Goal: Task Accomplishment & Management: Manage account settings

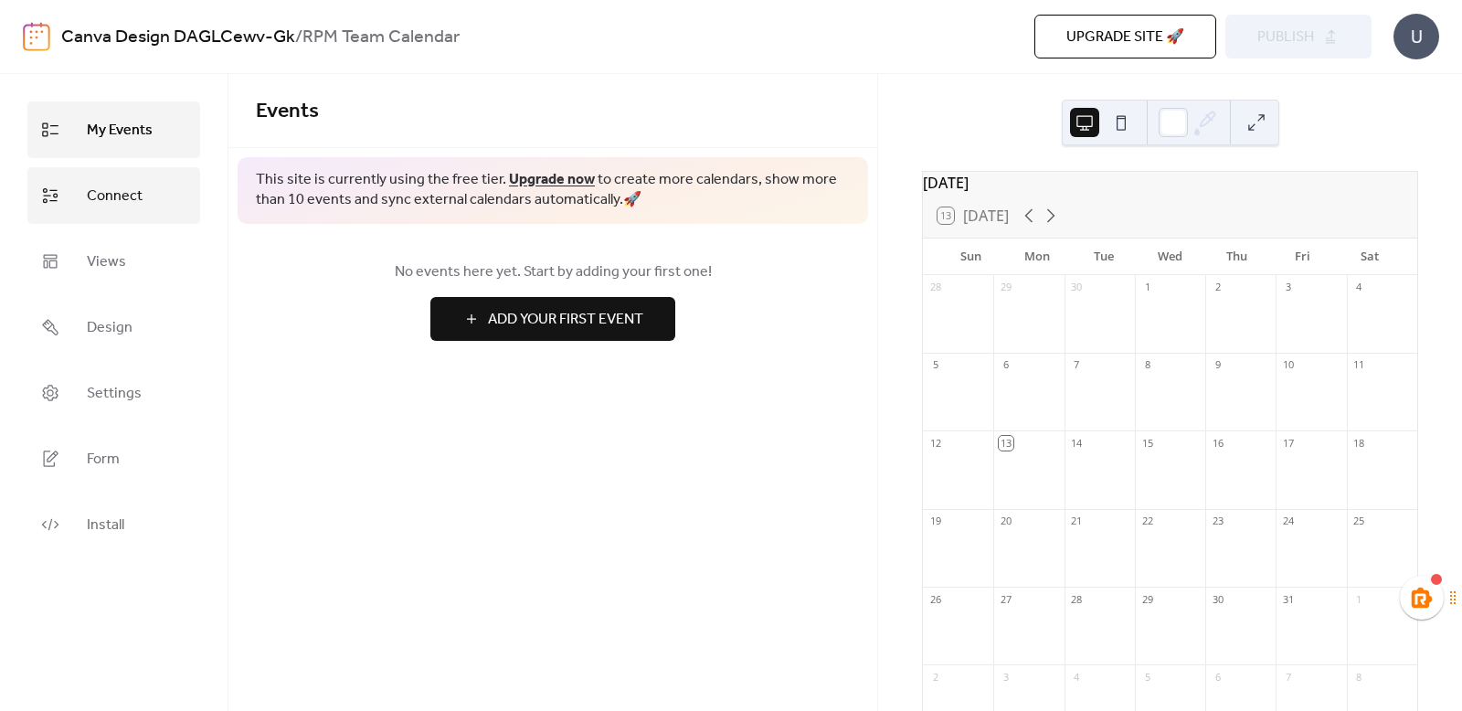
click at [94, 186] on span "Connect" at bounding box center [115, 196] width 56 height 29
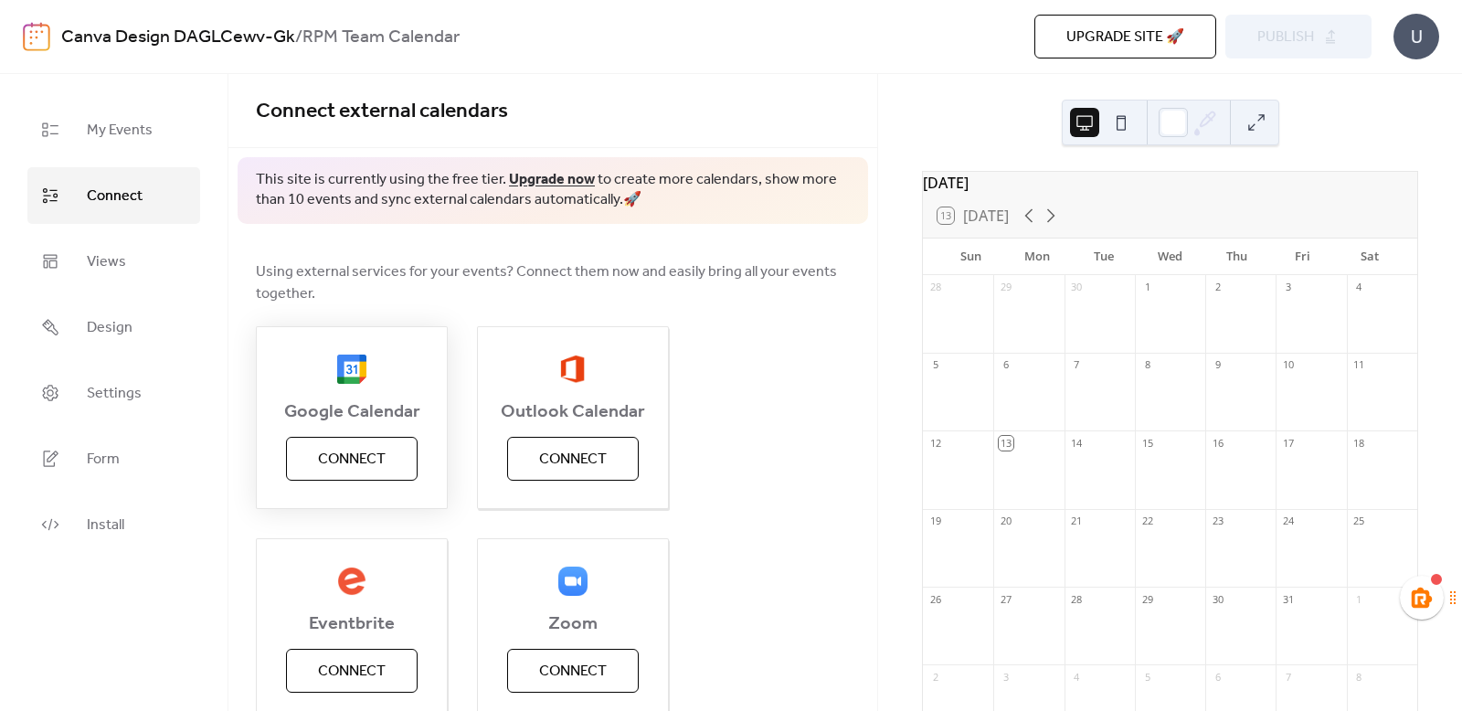
click at [362, 467] on span "Connect" at bounding box center [352, 460] width 68 height 22
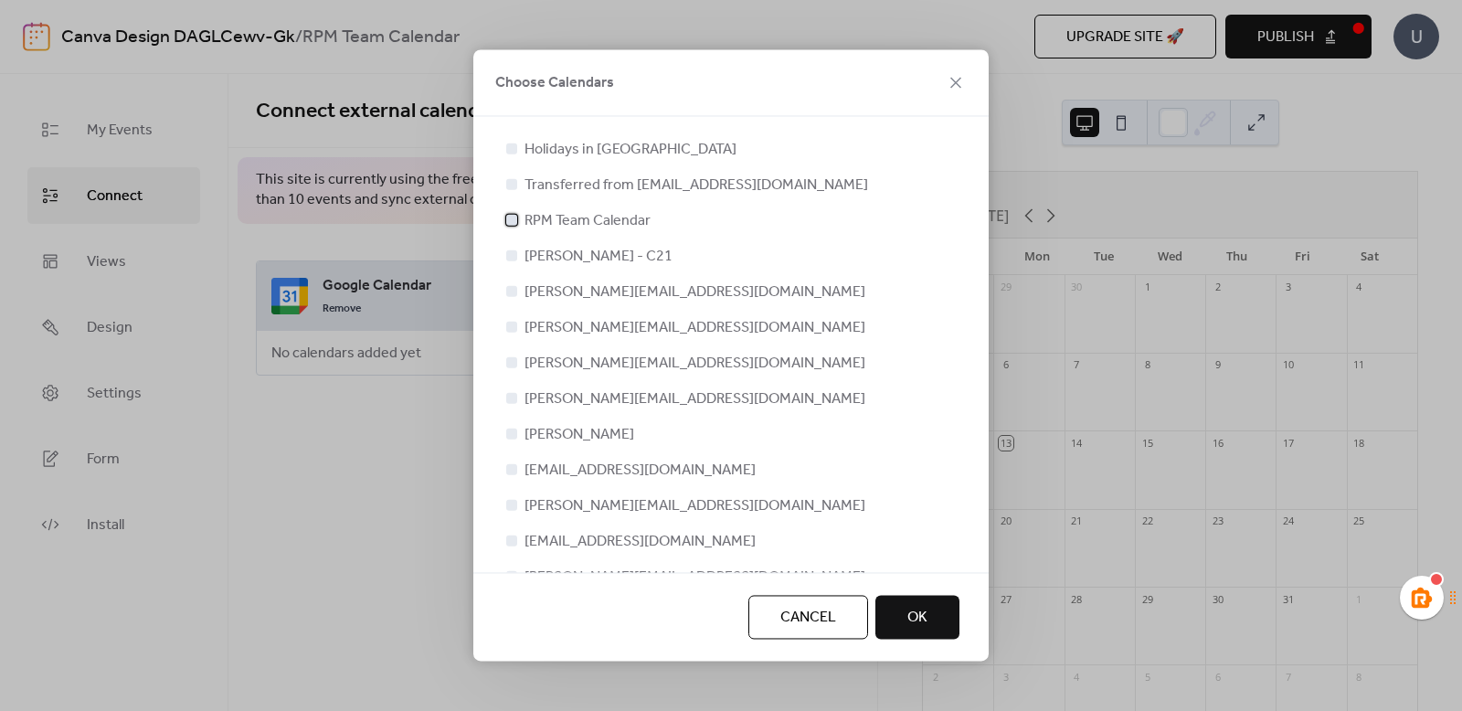
click at [546, 218] on span "RPM Team Calendar" at bounding box center [588, 221] width 126 height 22
click at [944, 626] on button "OK" at bounding box center [918, 618] width 84 height 44
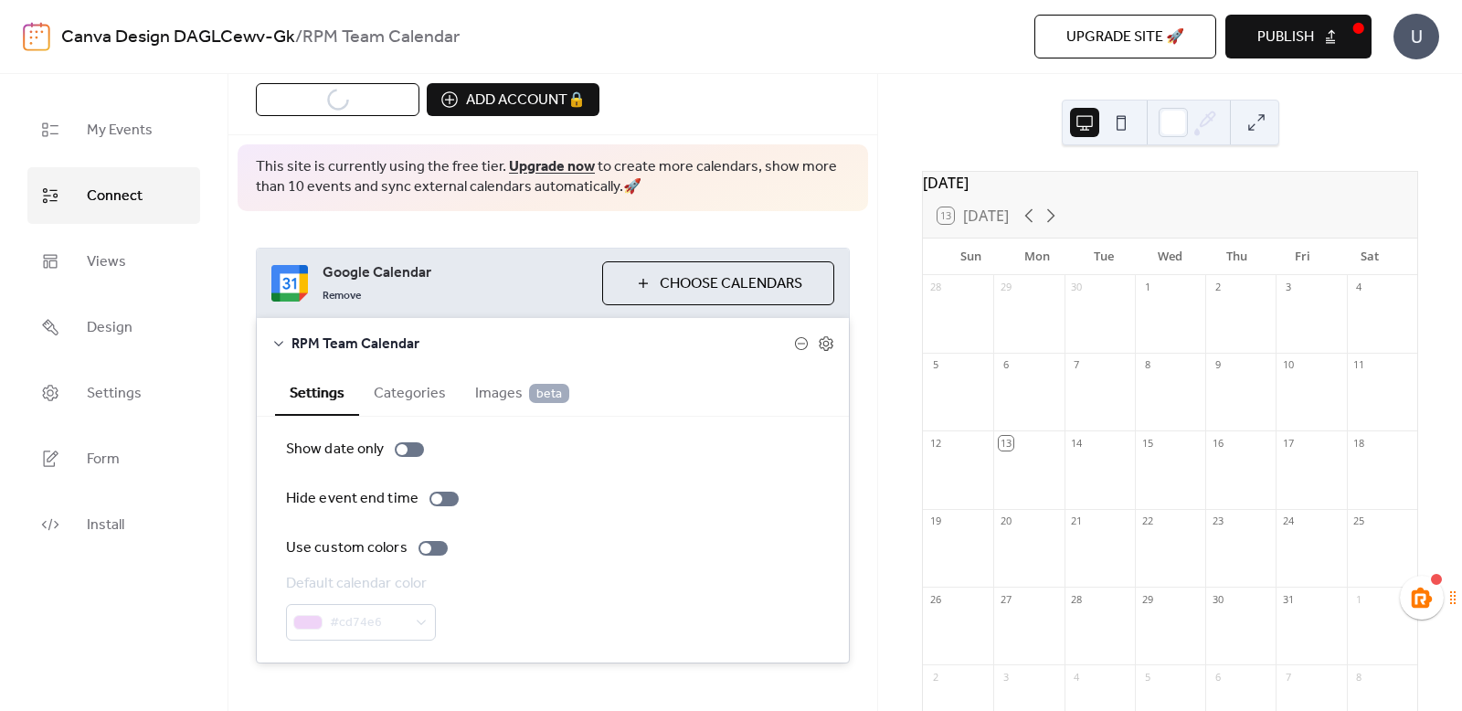
scroll to position [78, 0]
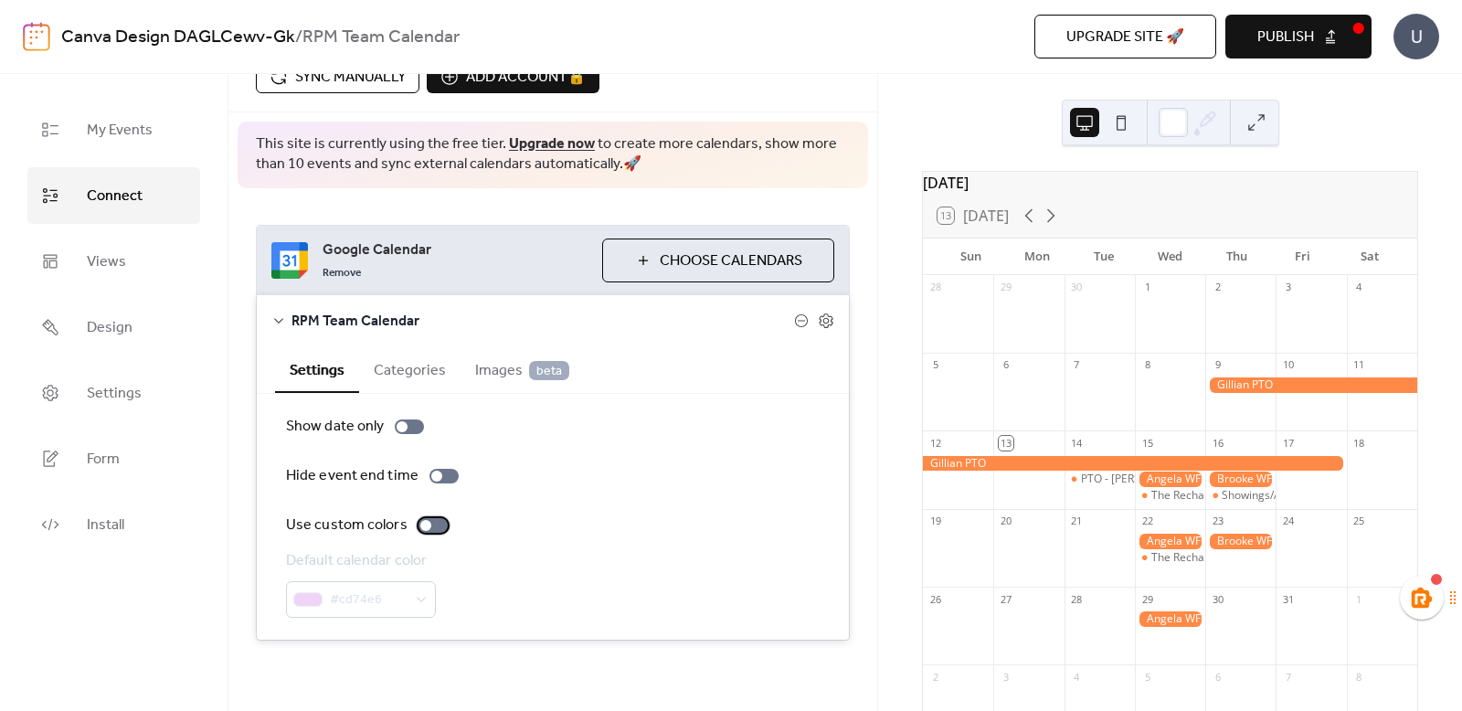
click at [420, 524] on div at bounding box center [425, 525] width 11 height 11
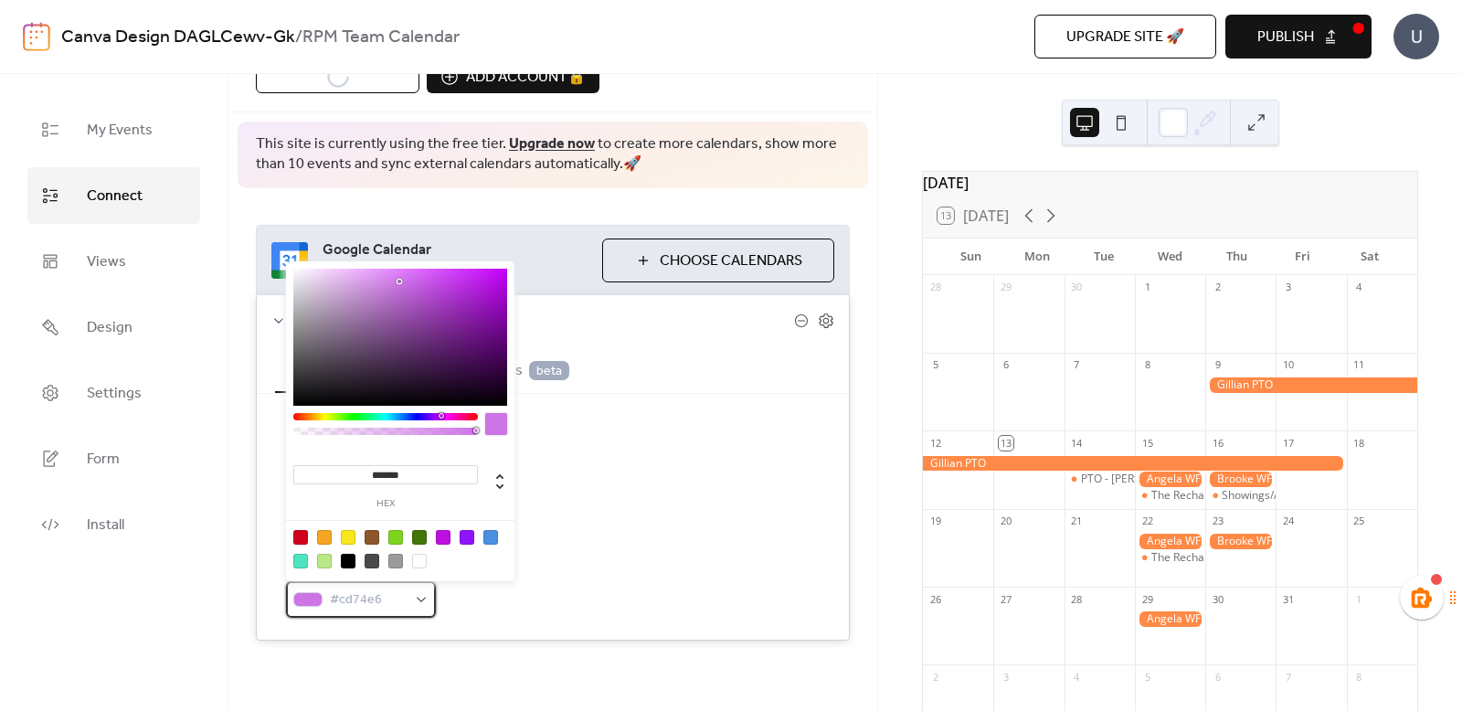
click at [413, 601] on div "#cd74e6" at bounding box center [361, 599] width 150 height 37
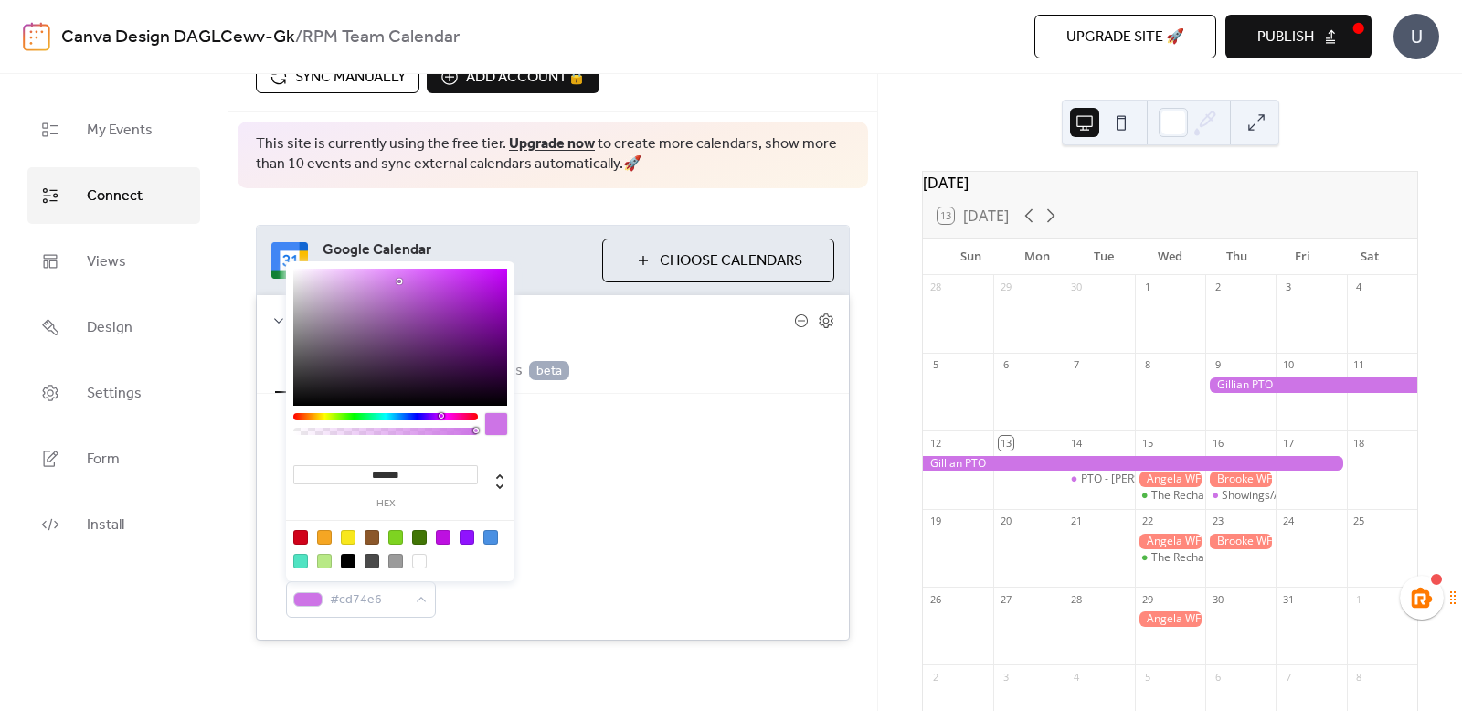
click at [324, 558] on div at bounding box center [324, 561] width 15 height 15
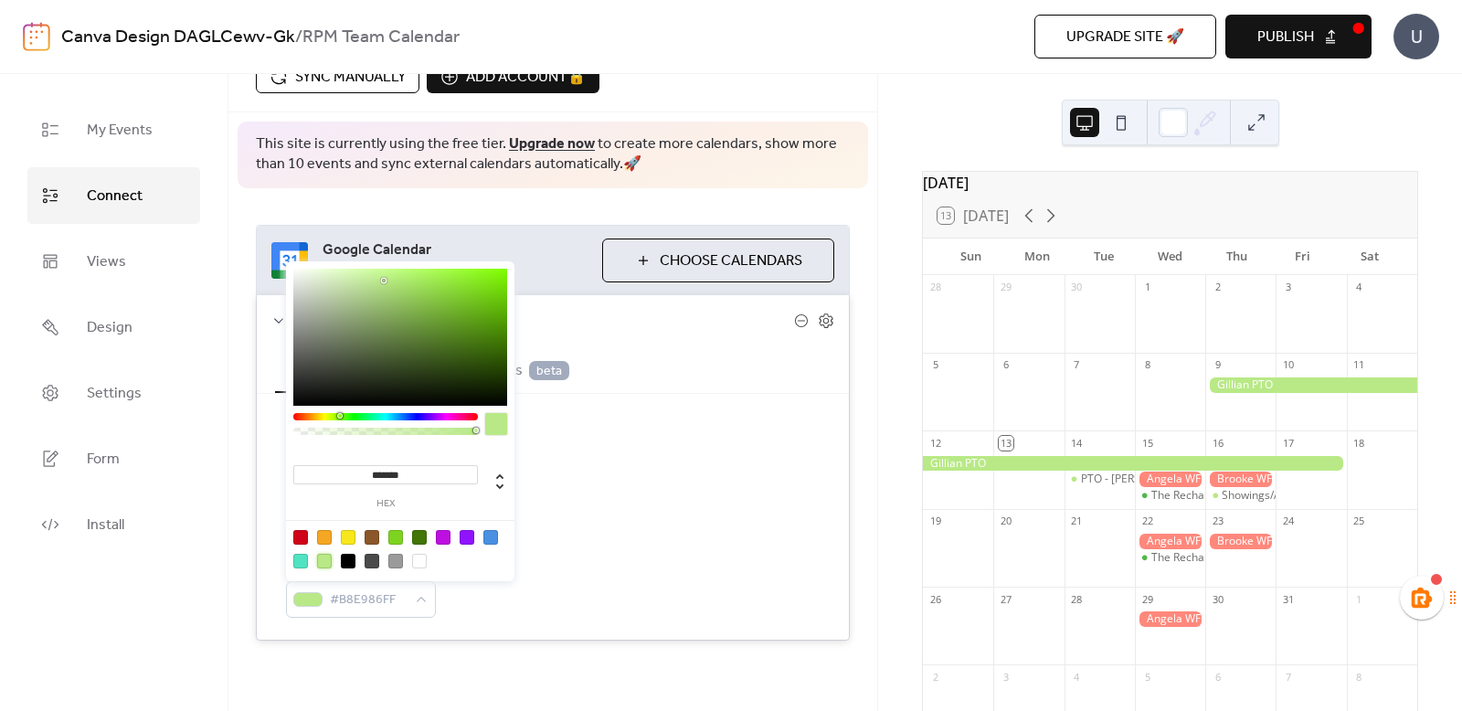
click at [298, 536] on div at bounding box center [300, 537] width 15 height 15
type input "*******"
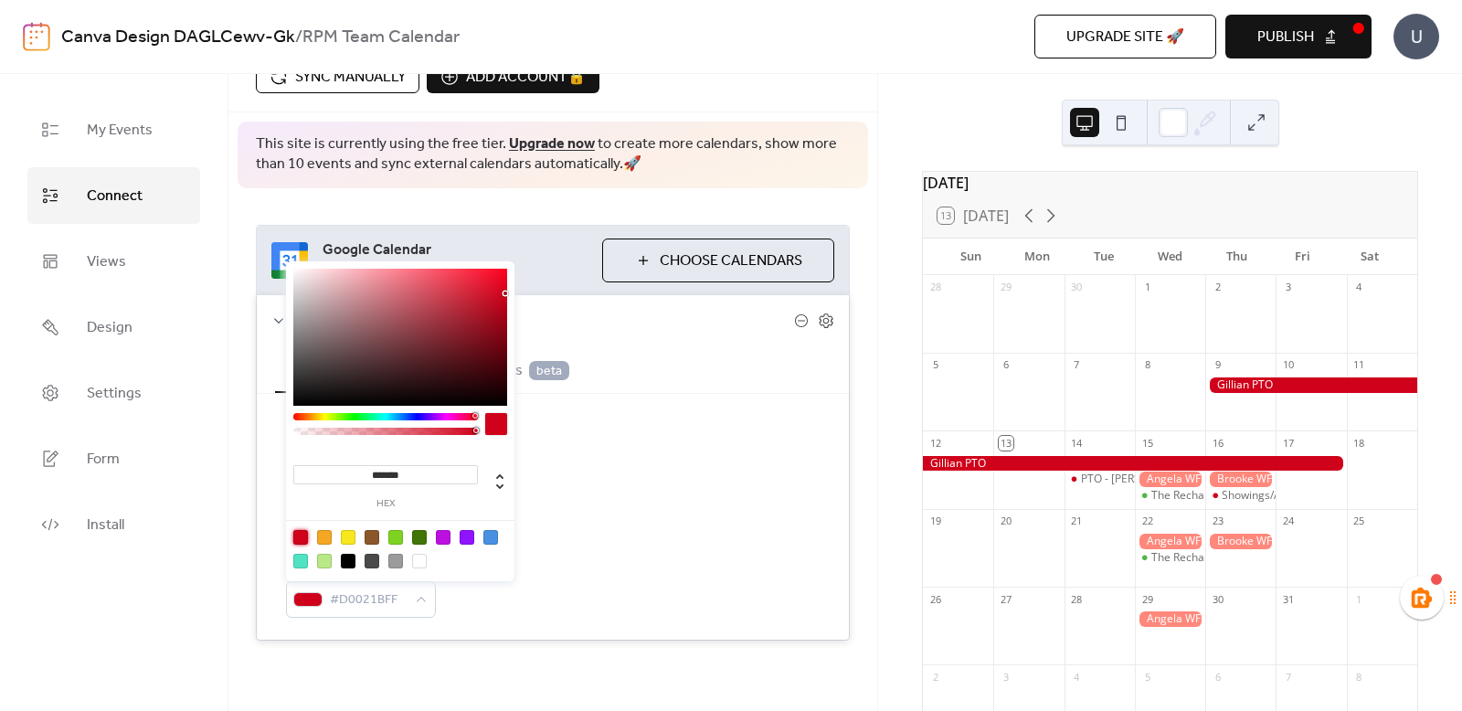
click at [650, 510] on div "Show date only Hide event end time Use custom colors Default calendar color #D0…" at bounding box center [553, 517] width 534 height 202
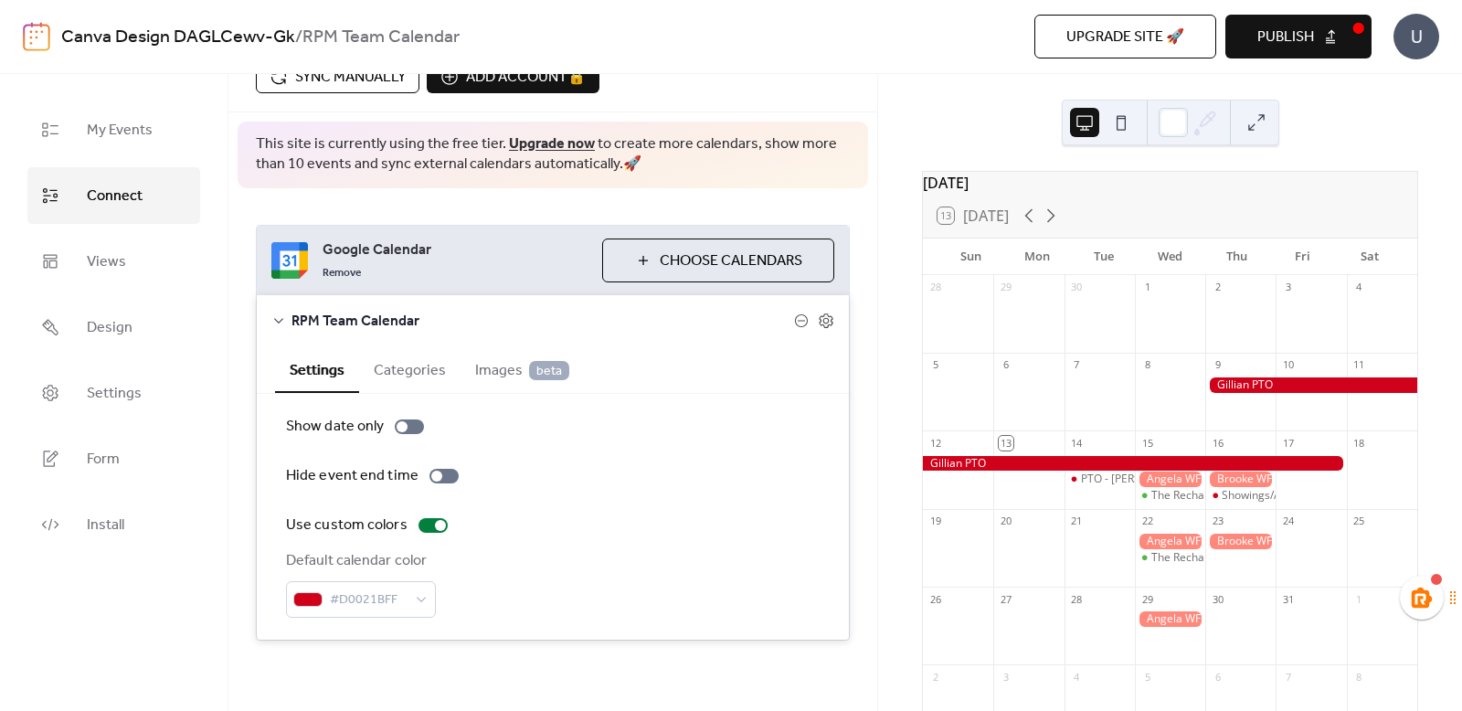
click at [415, 372] on button "Categories" at bounding box center [409, 368] width 101 height 45
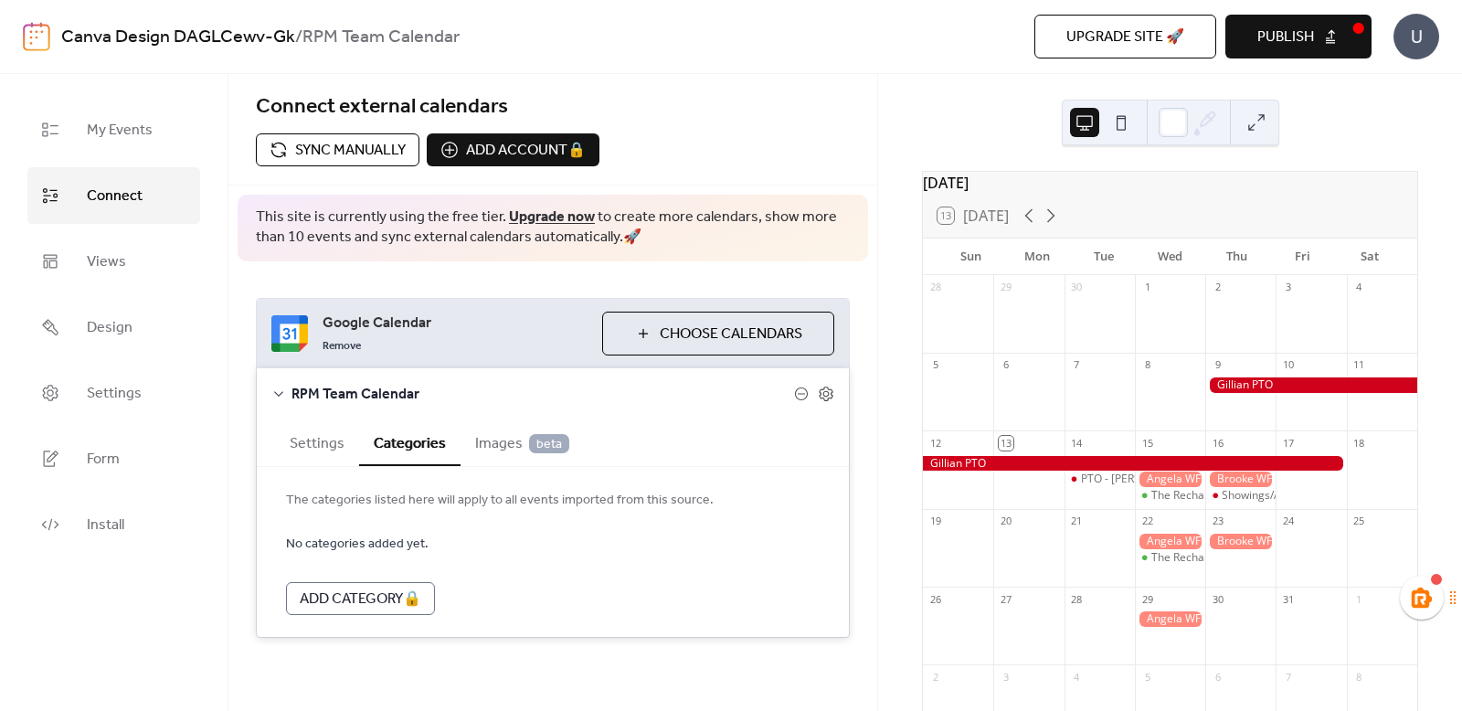
click at [279, 395] on icon at bounding box center [278, 393] width 9 height 5
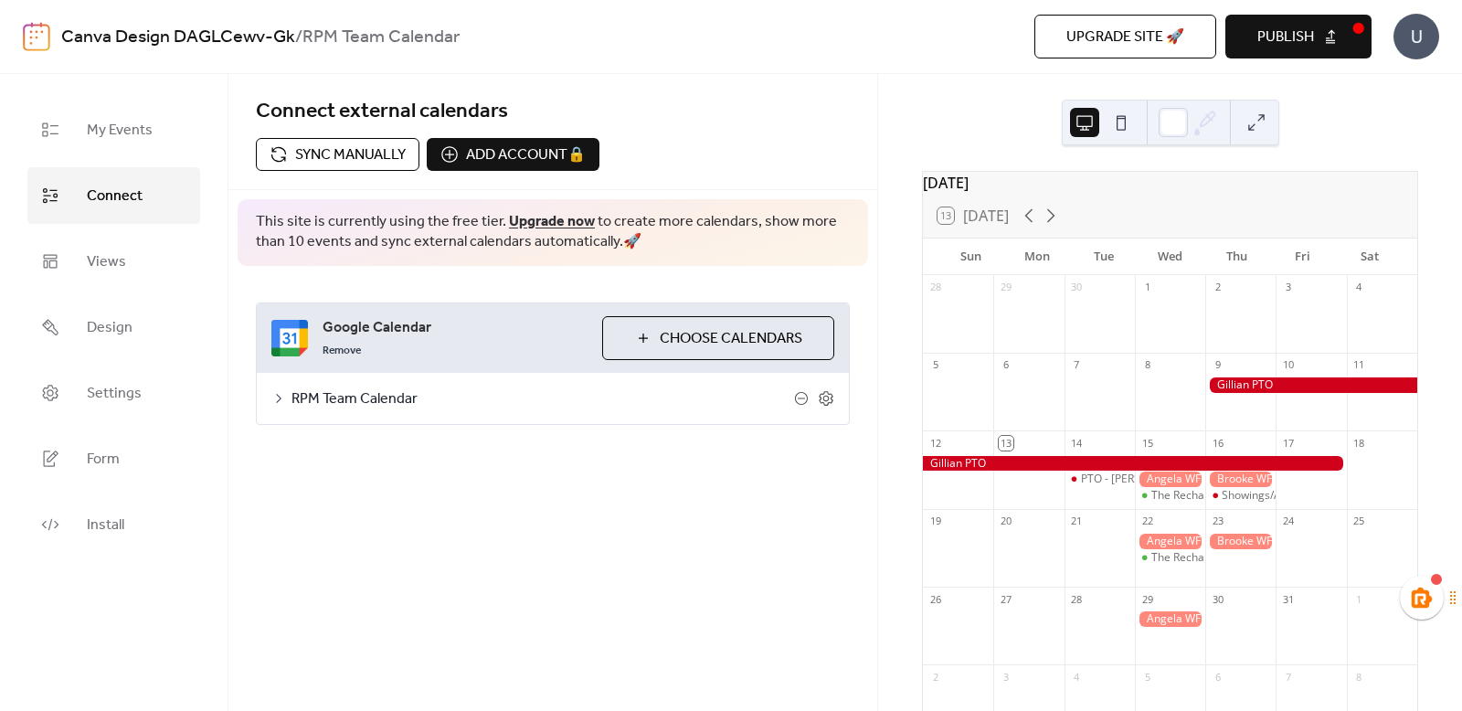
scroll to position [0, 0]
click at [282, 395] on icon at bounding box center [278, 398] width 15 height 15
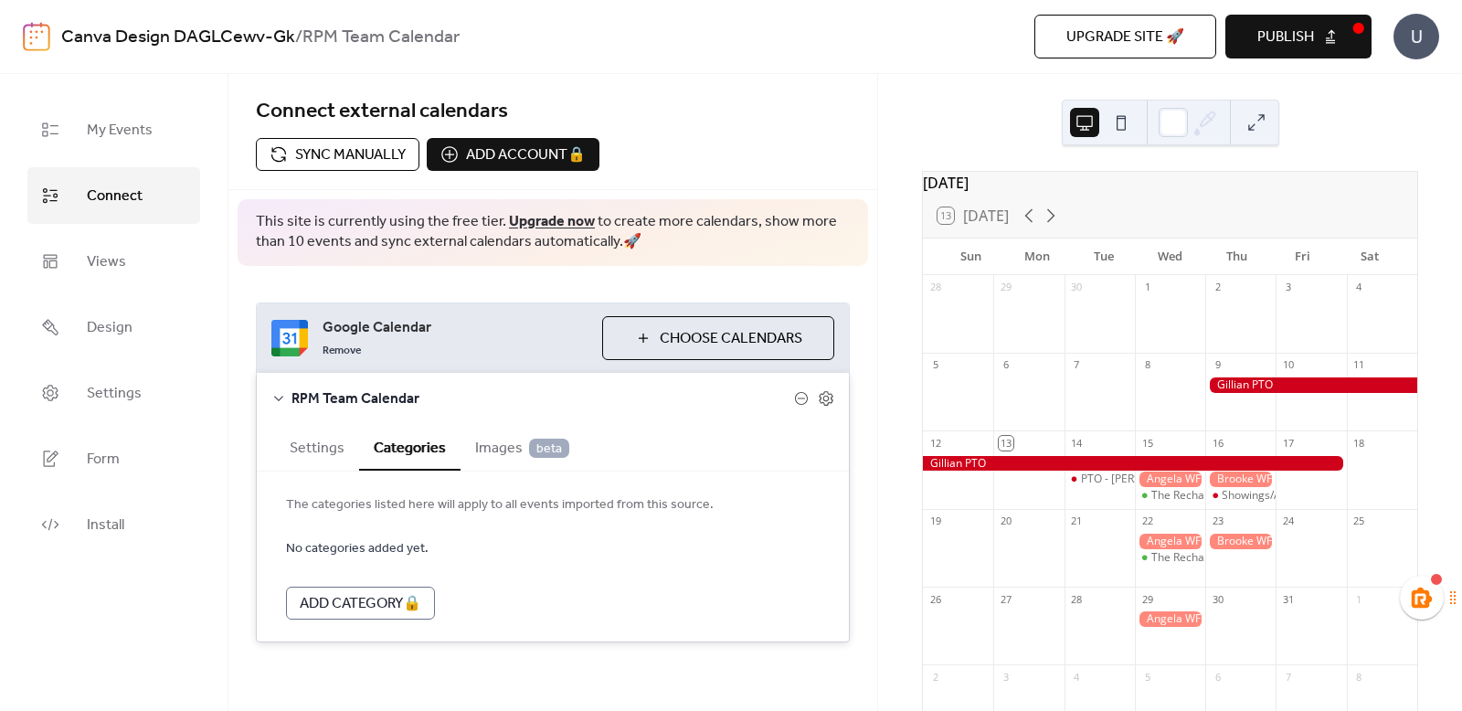
click at [317, 444] on button "Settings" at bounding box center [317, 446] width 84 height 45
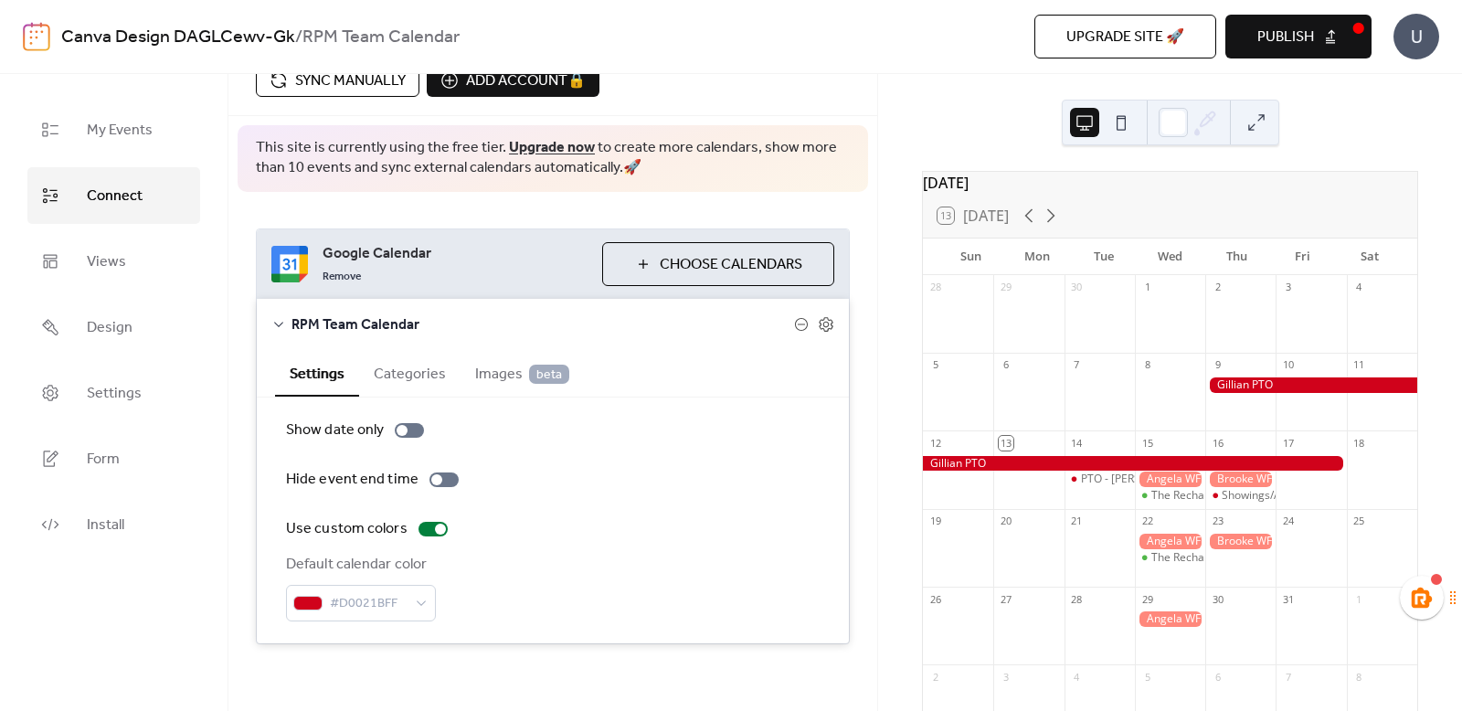
scroll to position [80, 0]
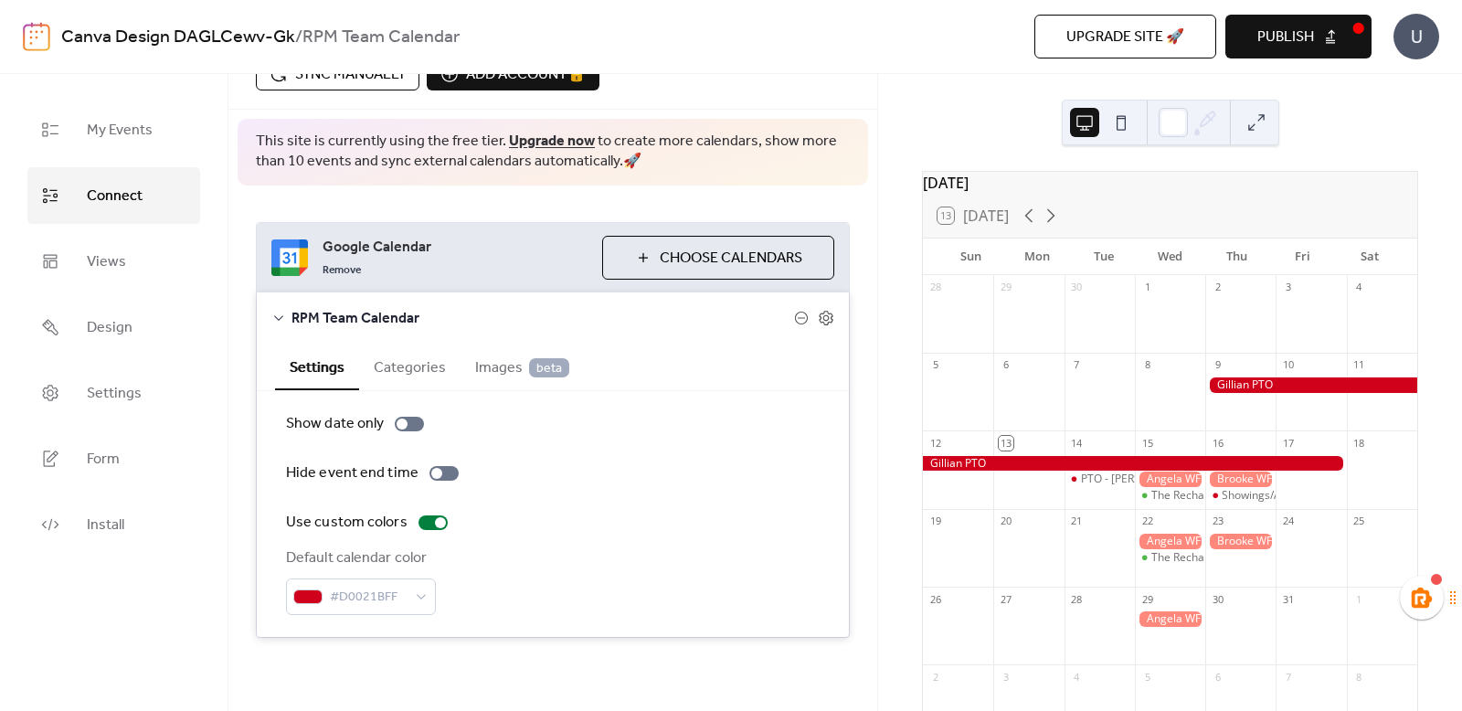
click at [756, 273] on button "Choose Calendars" at bounding box center [718, 258] width 232 height 44
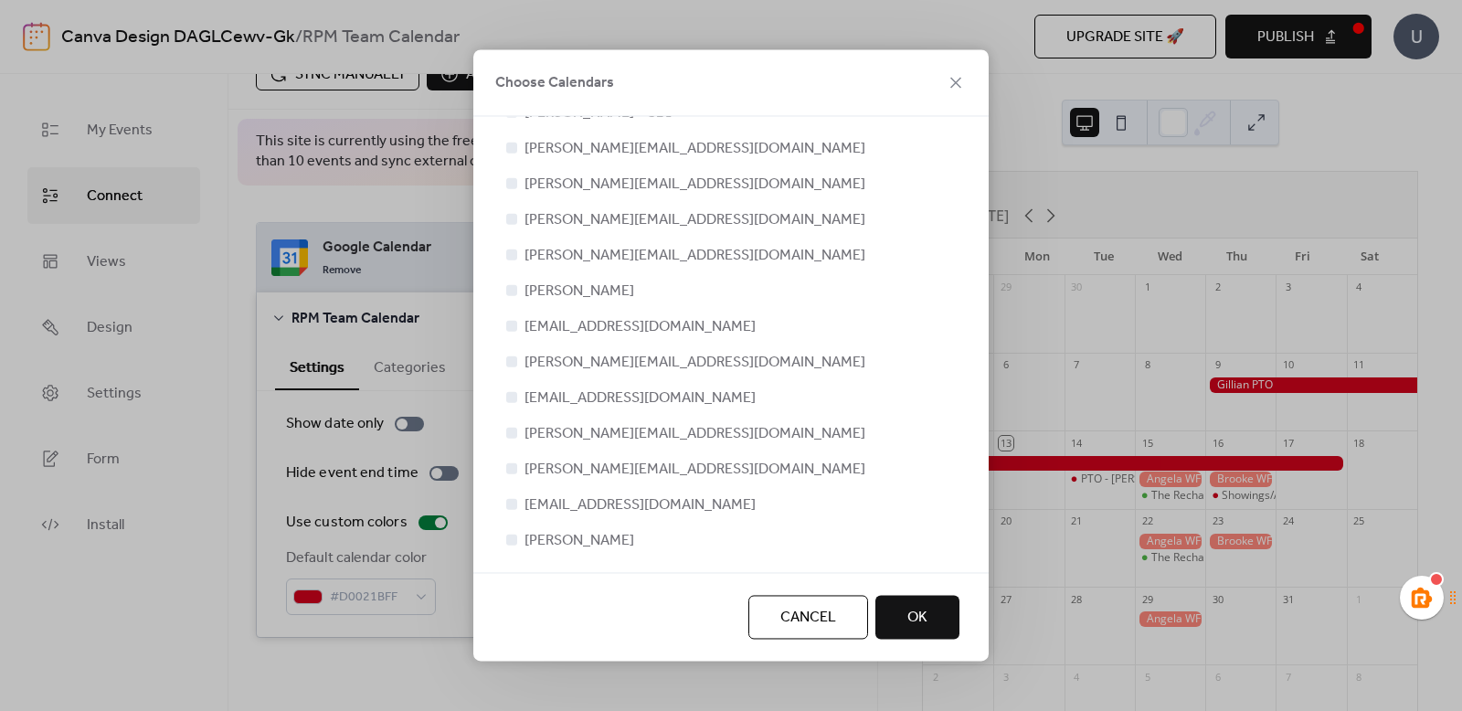
scroll to position [144, 0]
click at [898, 630] on button "OK" at bounding box center [918, 618] width 84 height 44
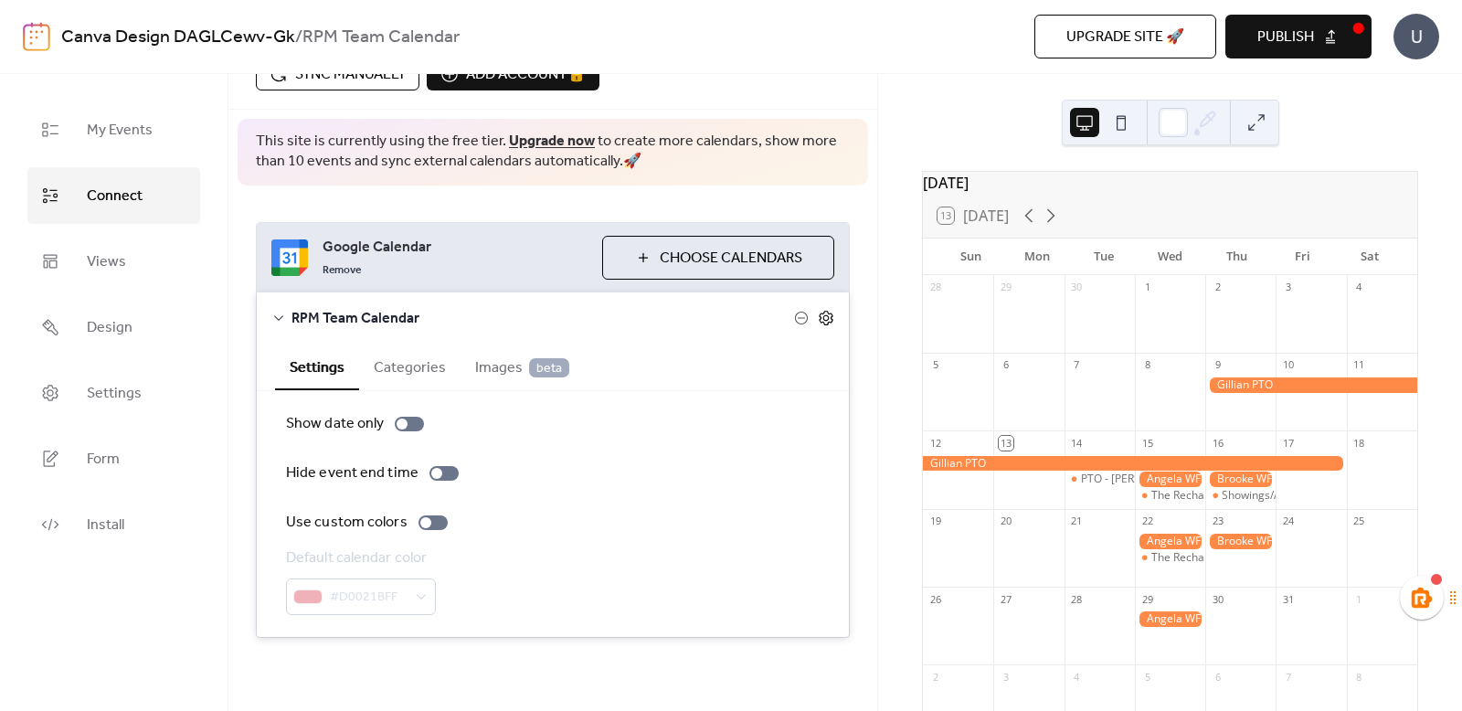
click at [820, 316] on icon at bounding box center [826, 318] width 16 height 16
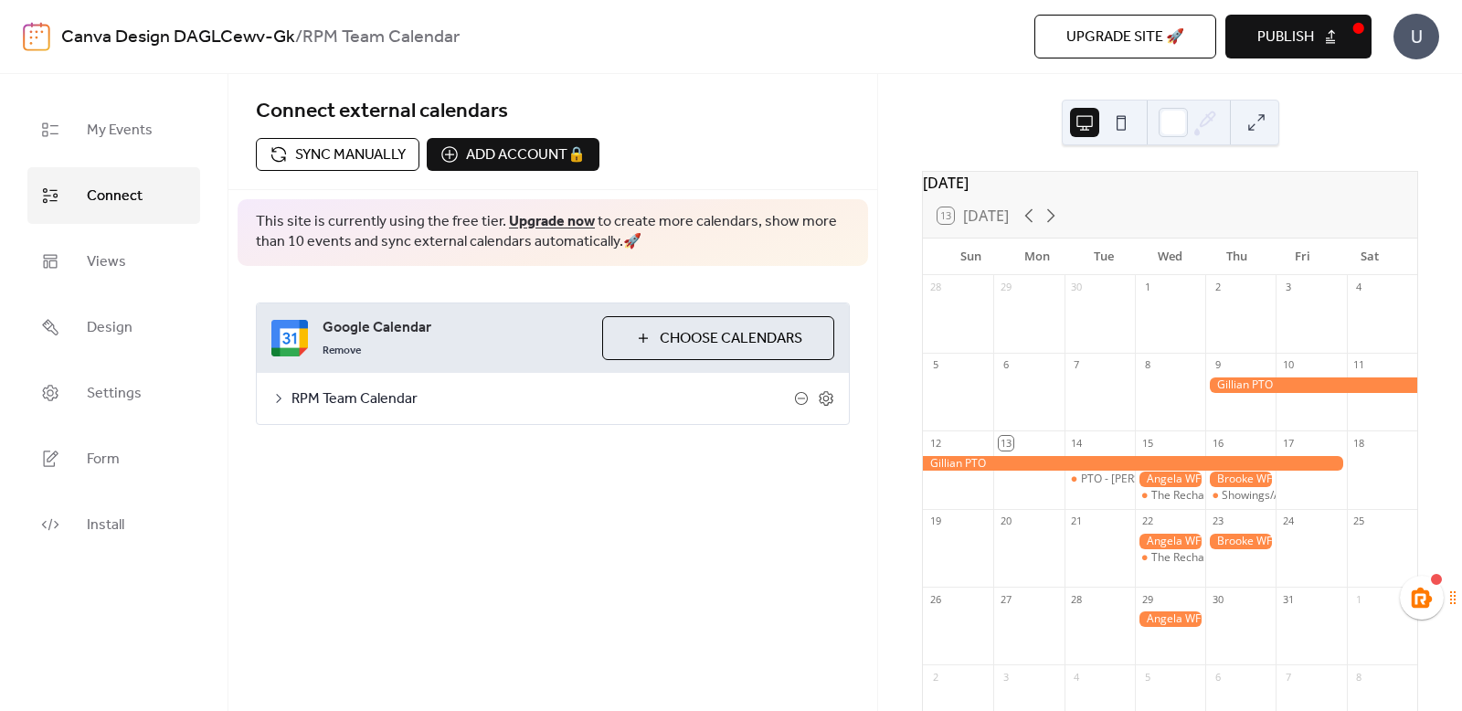
click at [323, 406] on span "RPM Team Calendar" at bounding box center [543, 399] width 503 height 22
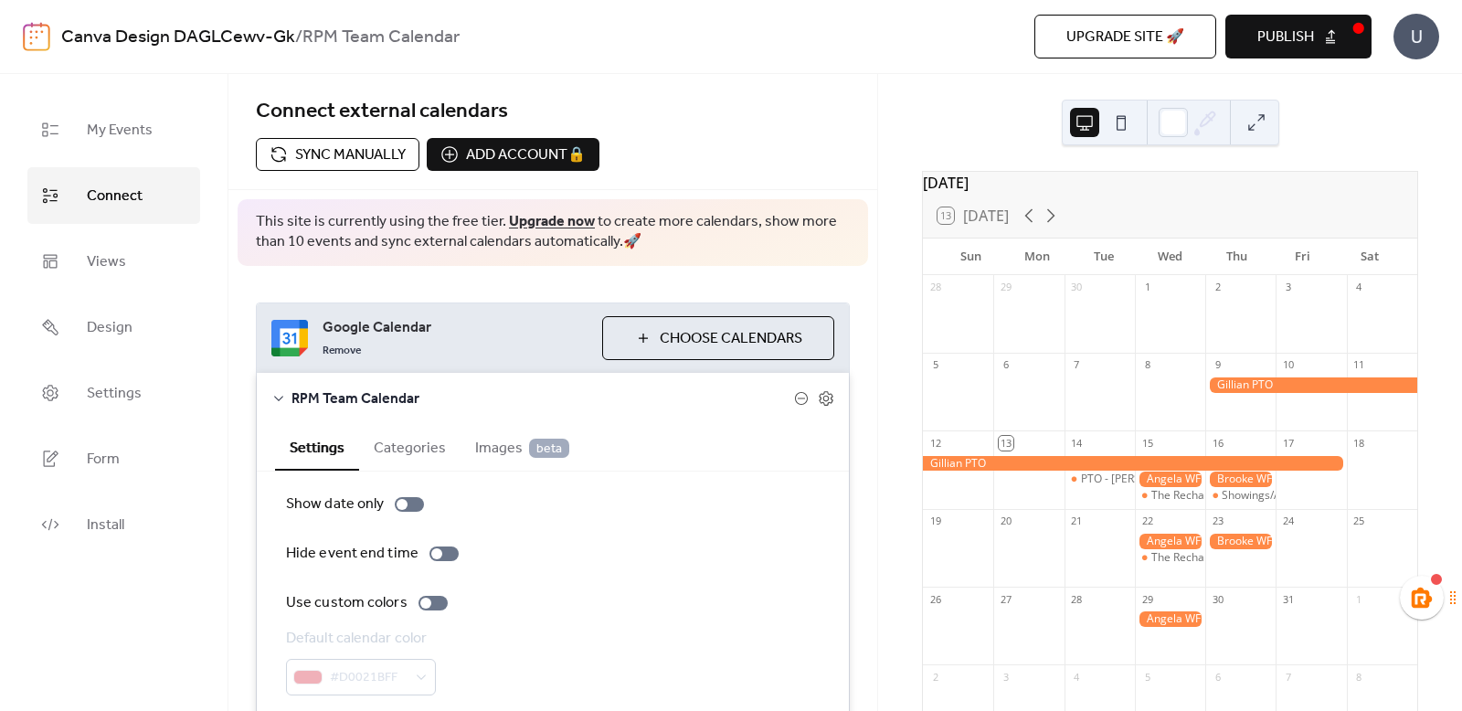
click at [502, 443] on span "Images beta" at bounding box center [522, 449] width 94 height 22
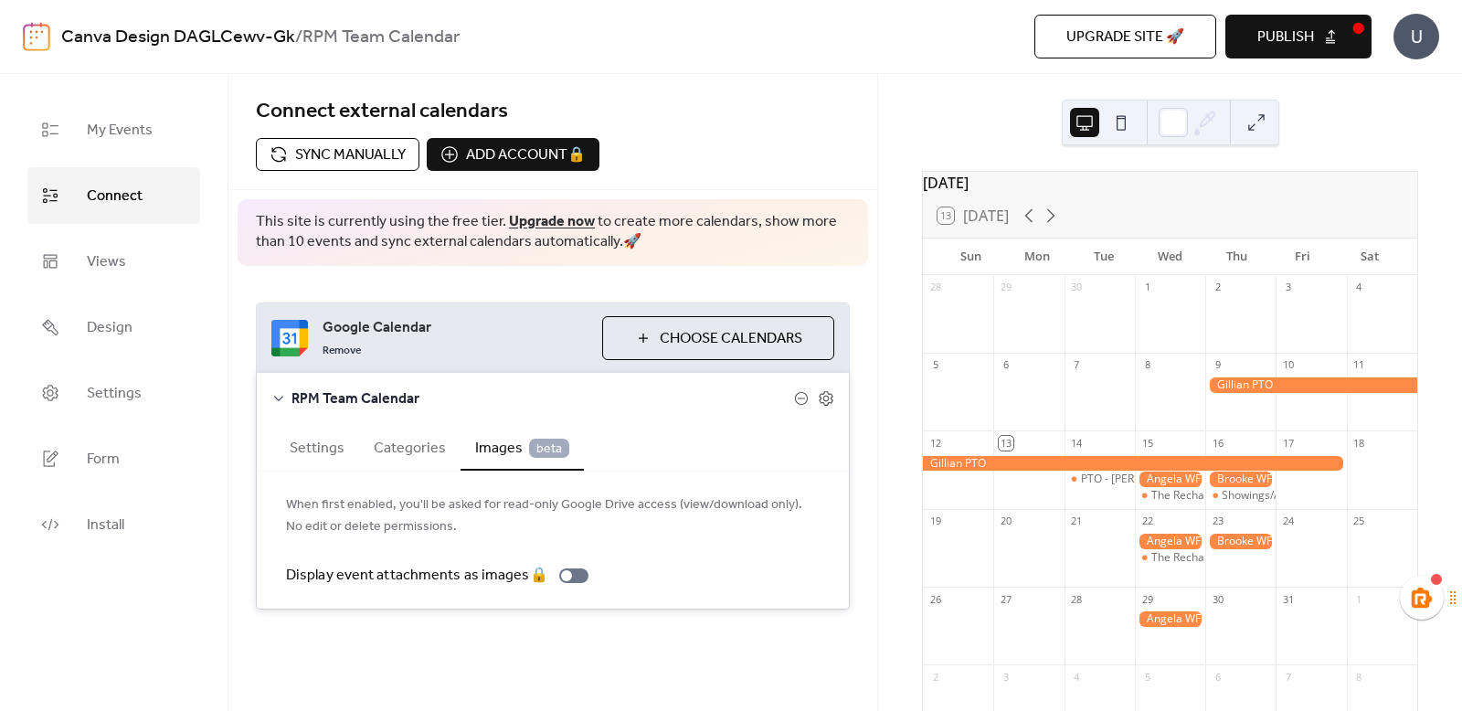
click at [394, 438] on button "Categories" at bounding box center [409, 446] width 101 height 45
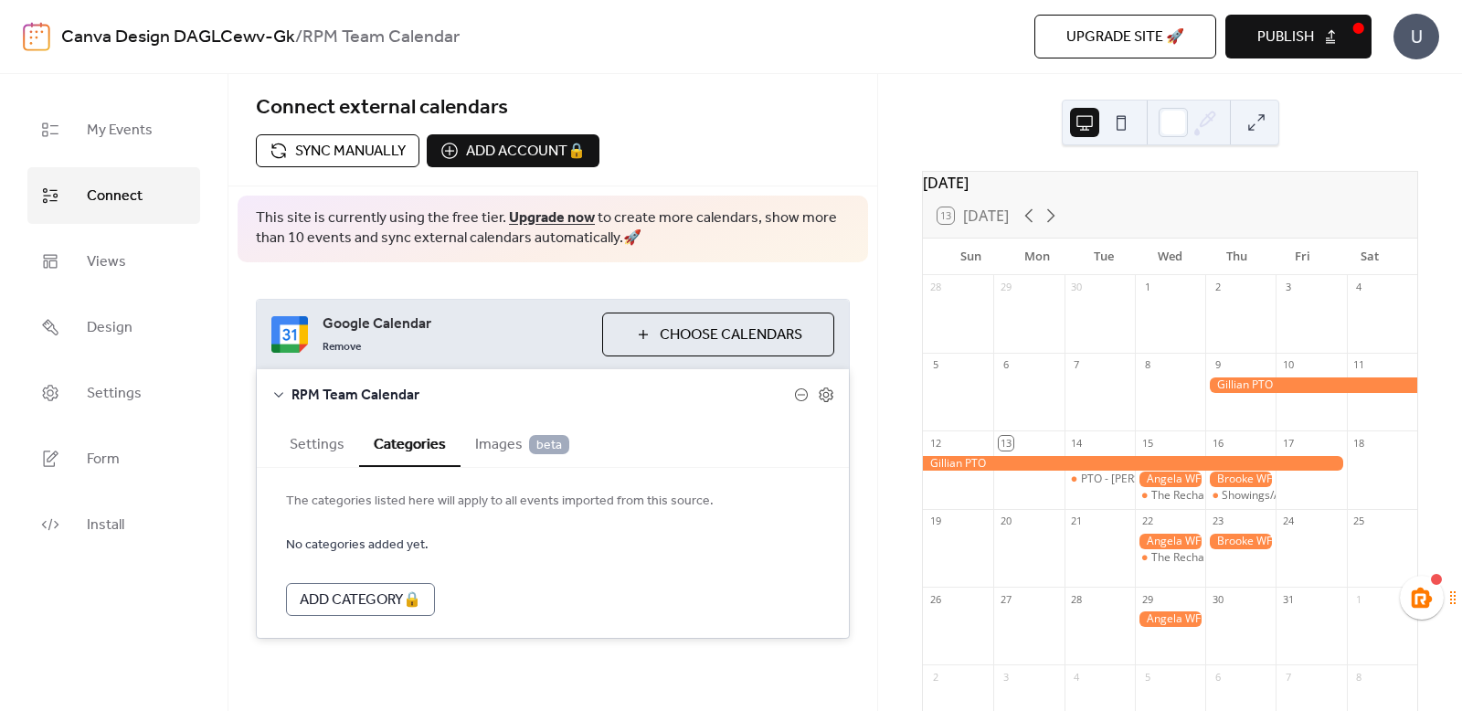
scroll to position [5, 0]
click at [328, 435] on button "Settings" at bounding box center [317, 442] width 84 height 45
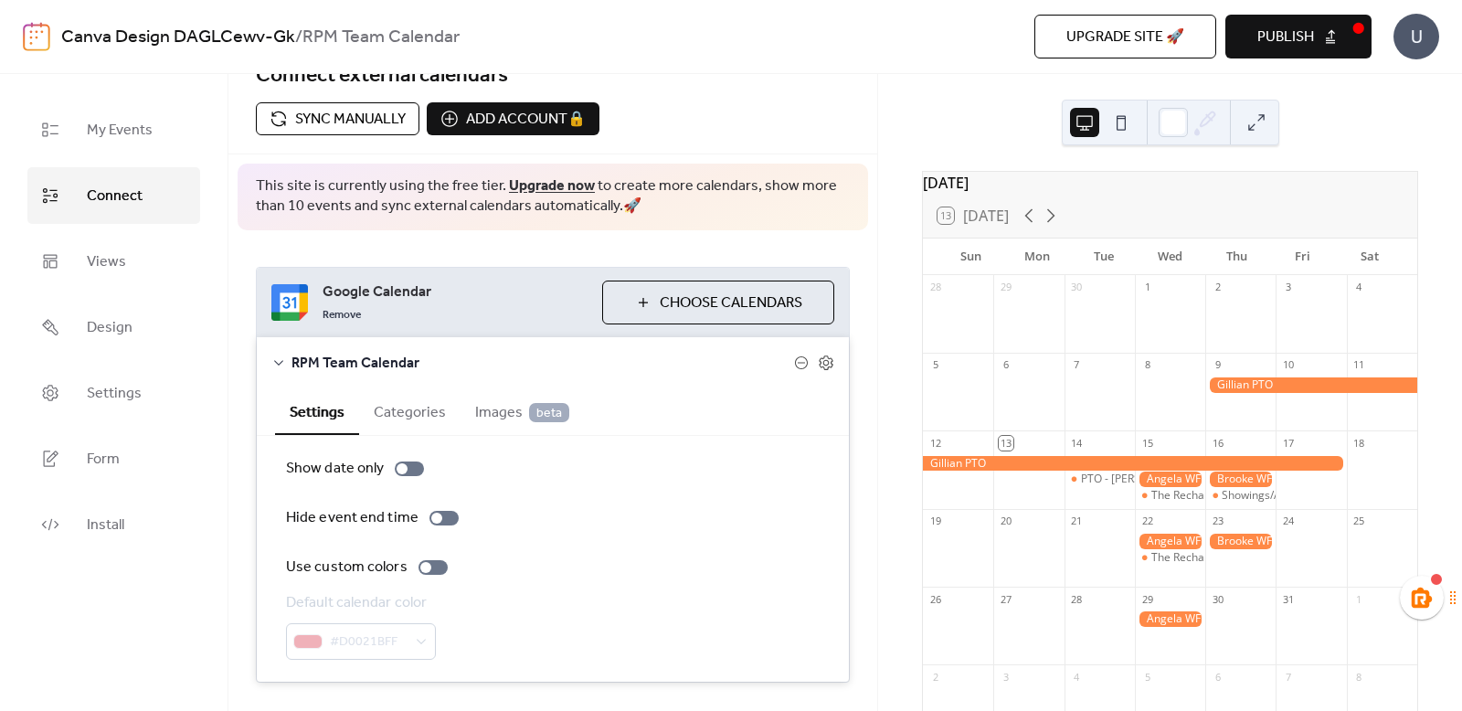
scroll to position [80, 0]
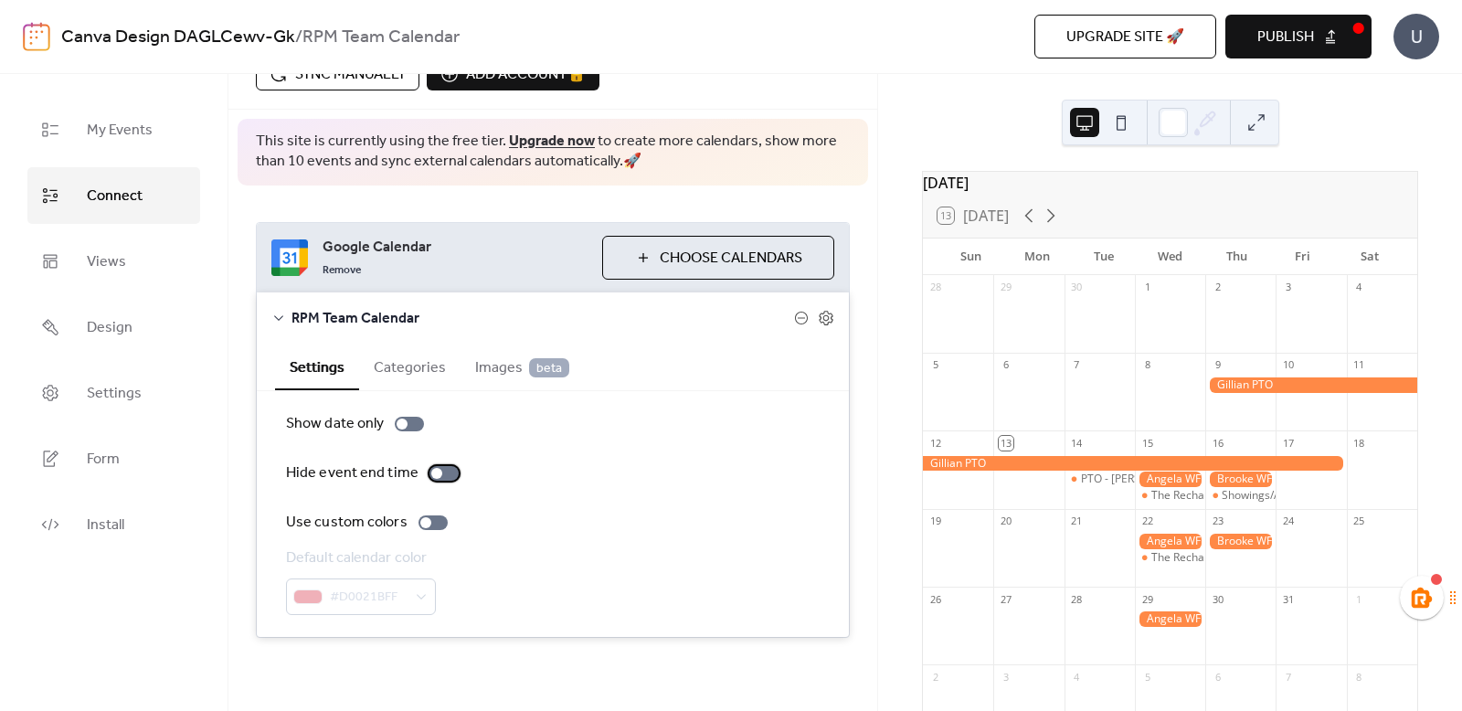
click at [434, 472] on div at bounding box center [436, 473] width 11 height 11
click at [431, 471] on div at bounding box center [444, 473] width 29 height 15
click at [433, 473] on div at bounding box center [436, 473] width 11 height 11
click at [433, 473] on div at bounding box center [444, 473] width 29 height 15
click at [1114, 117] on button at bounding box center [1121, 122] width 29 height 29
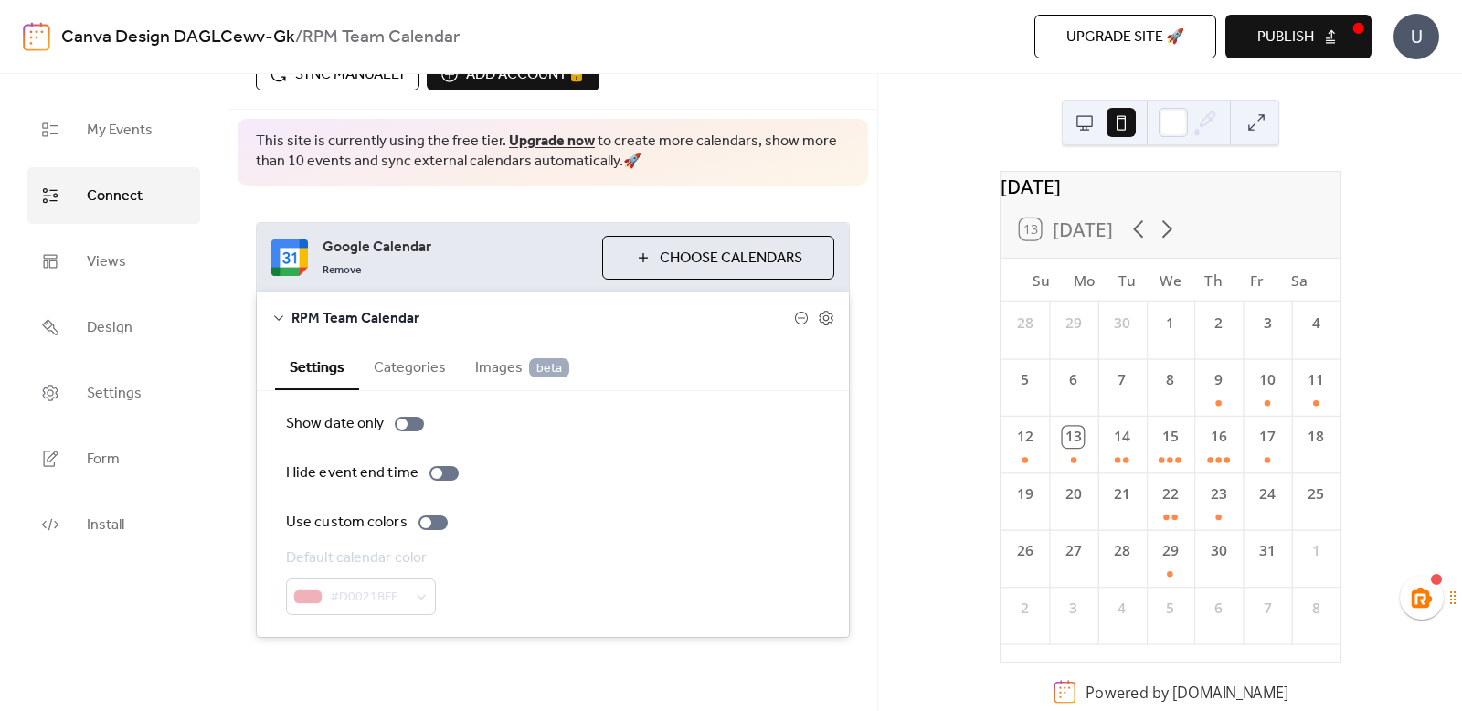
click at [1088, 126] on button at bounding box center [1084, 122] width 29 height 29
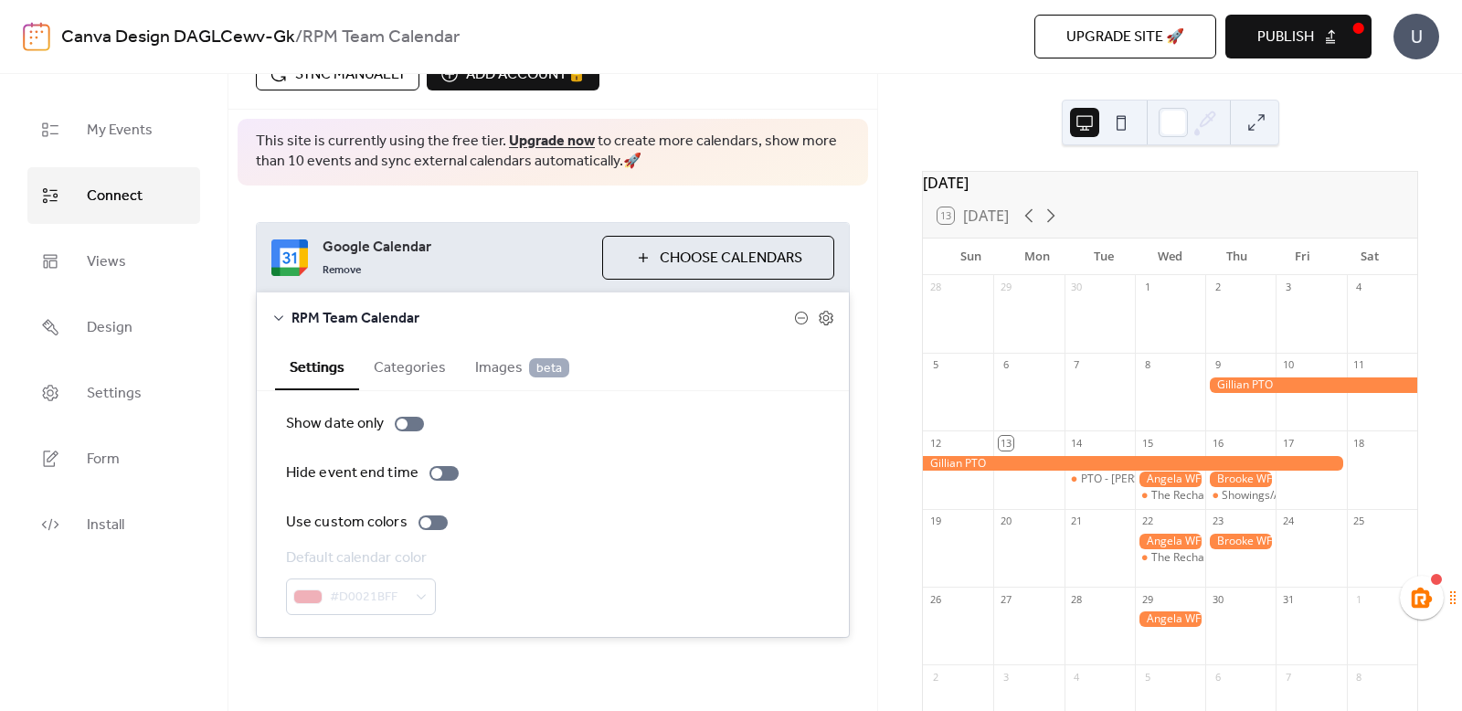
click at [1249, 119] on button at bounding box center [1256, 122] width 29 height 29
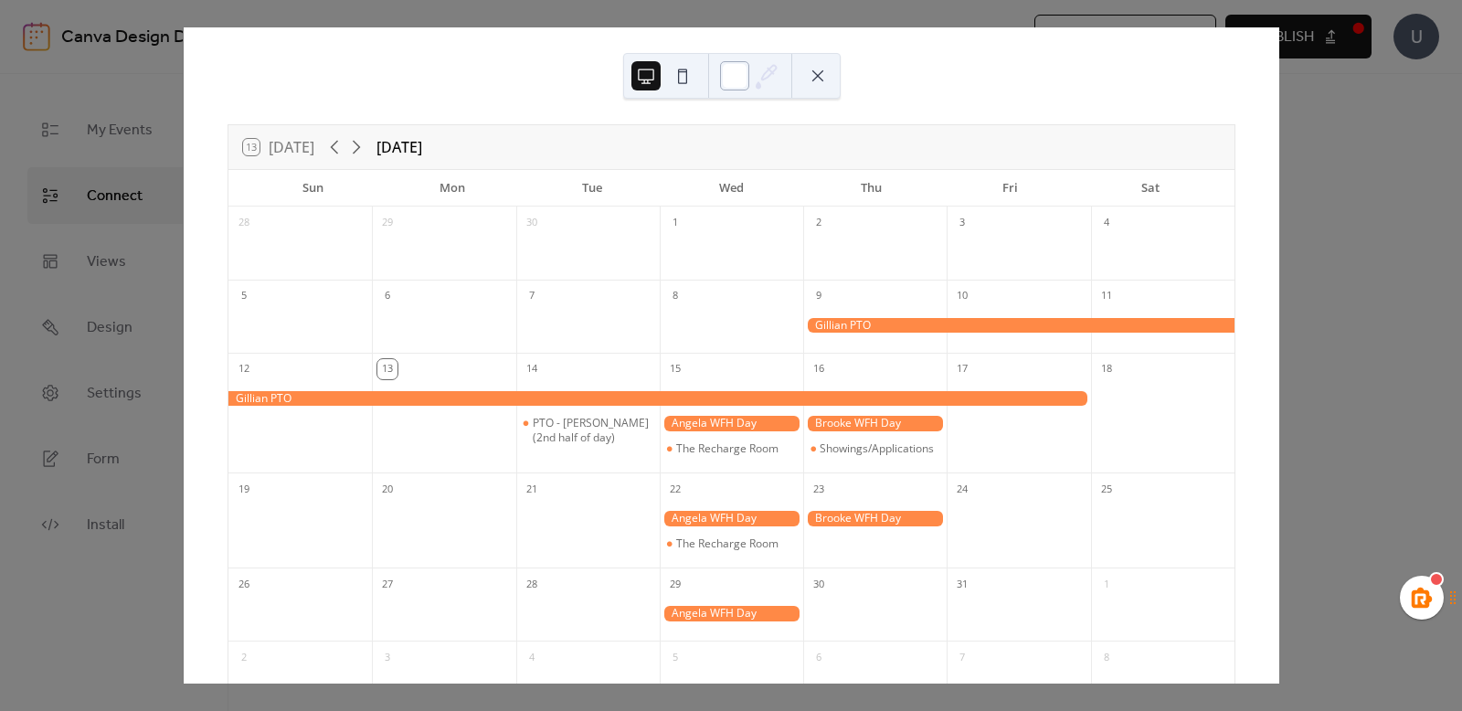
click at [720, 70] on div at bounding box center [734, 75] width 29 height 29
click at [829, 58] on div at bounding box center [732, 76] width 218 height 46
click at [828, 66] on button at bounding box center [817, 75] width 29 height 29
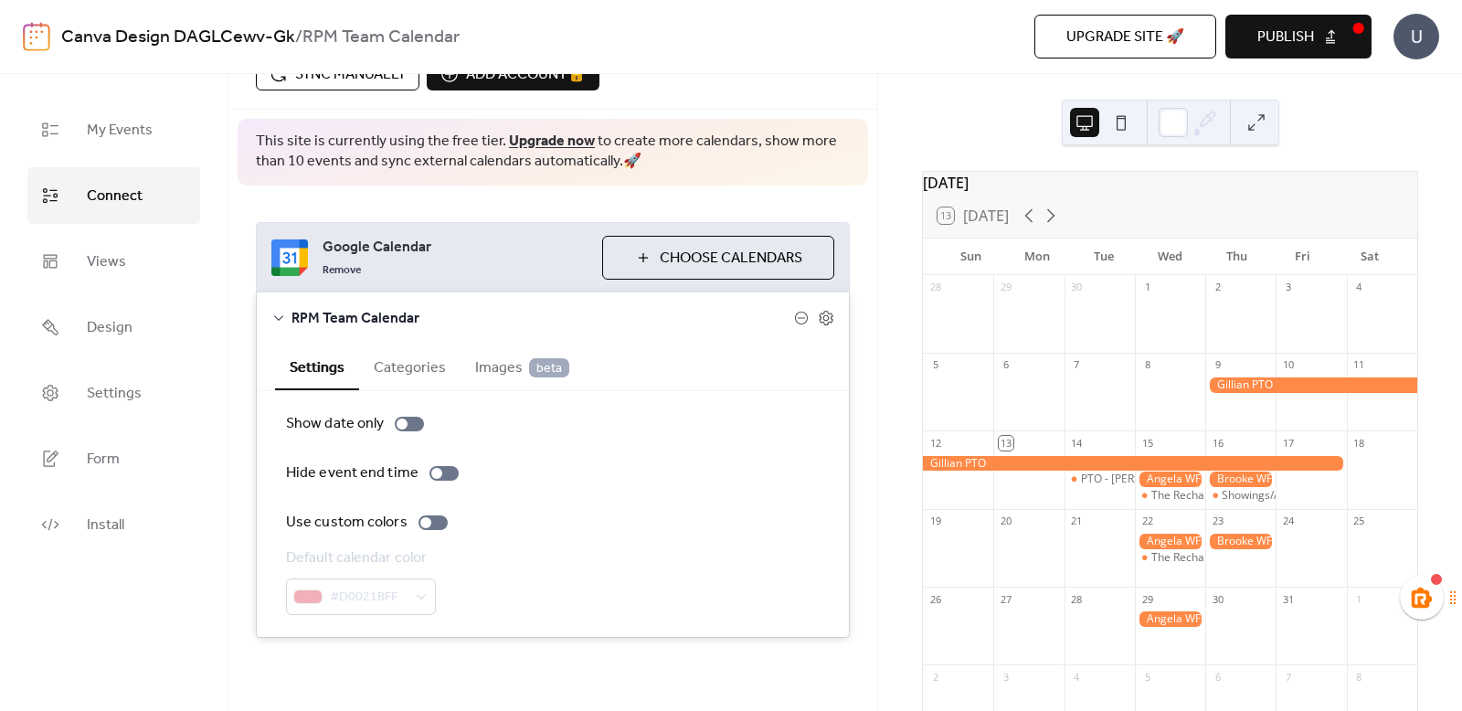
click at [1324, 19] on button "Publish" at bounding box center [1299, 37] width 146 height 44
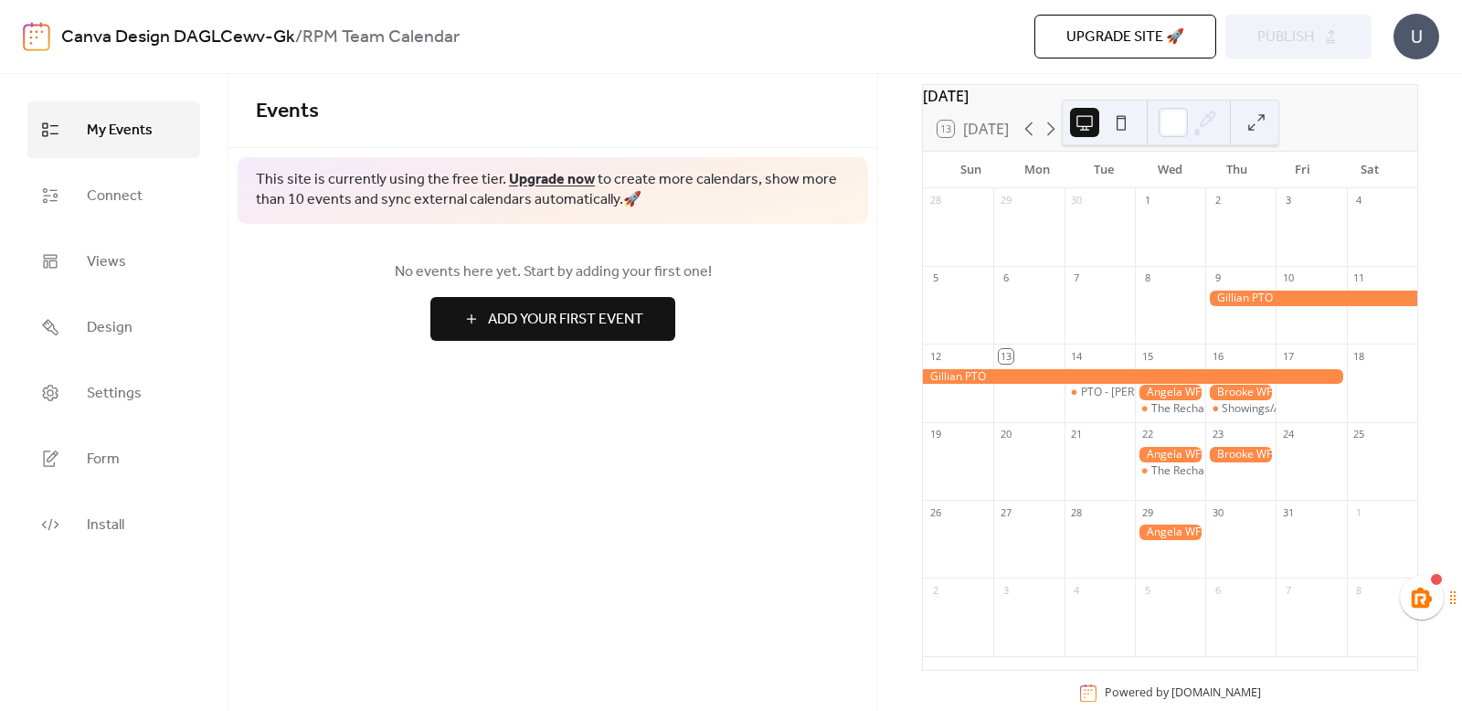
scroll to position [128, 0]
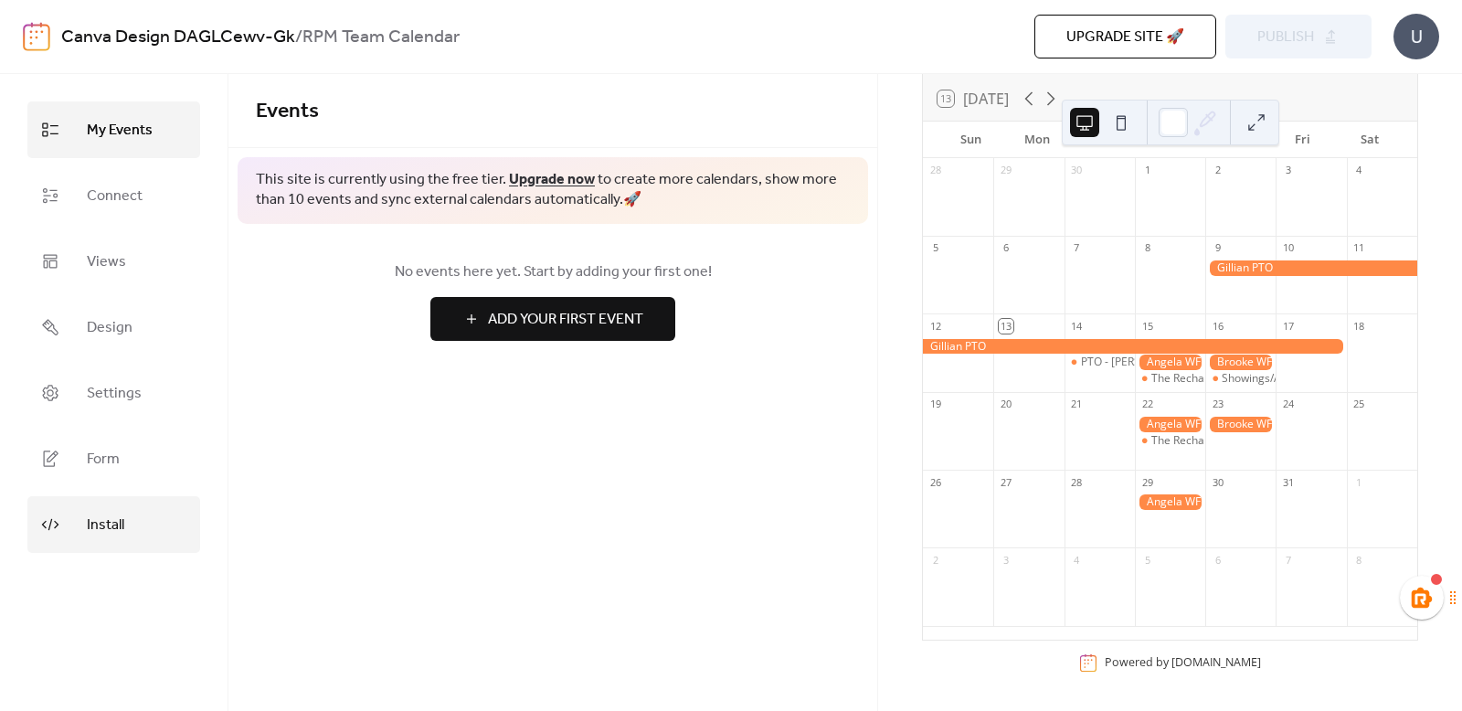
click at [99, 533] on span "Install" at bounding box center [105, 525] width 37 height 29
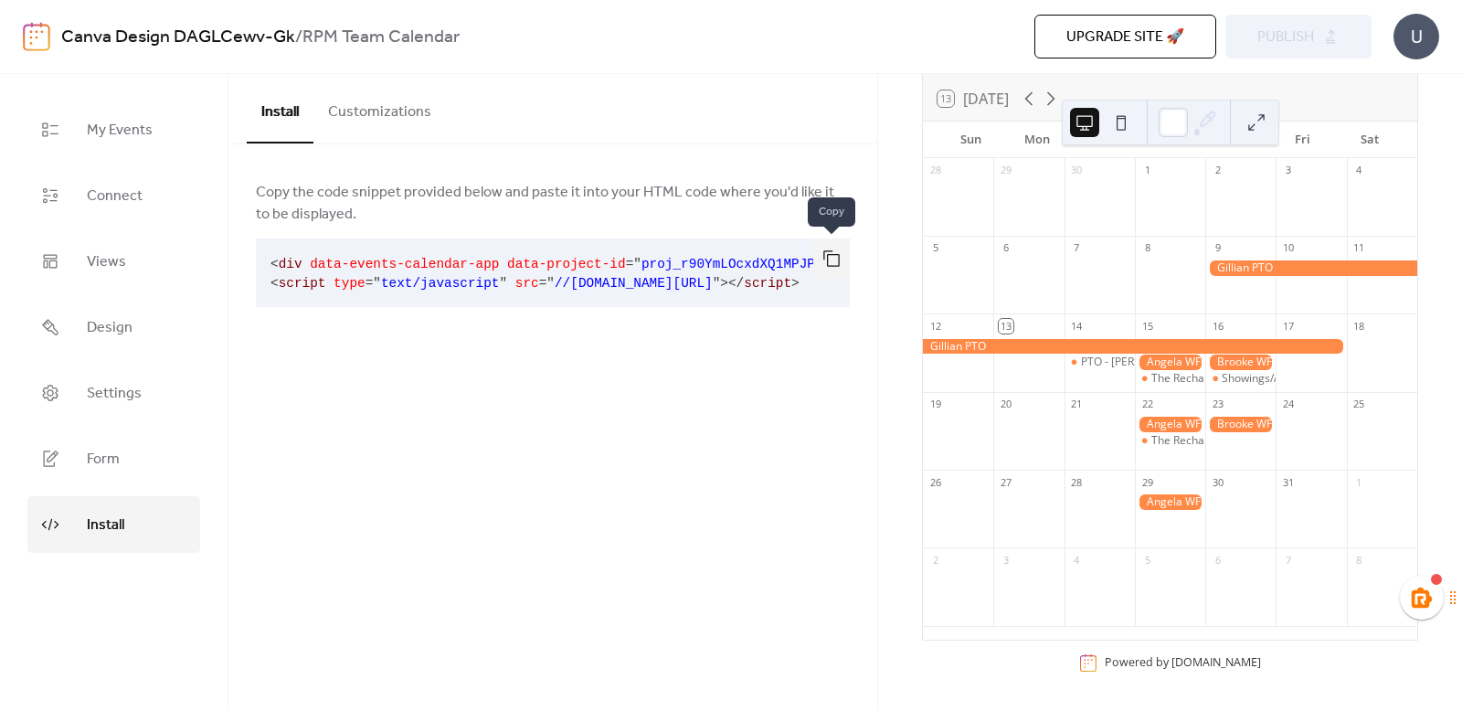
click at [830, 255] on button "button" at bounding box center [831, 259] width 37 height 40
click at [93, 314] on span "Design" at bounding box center [110, 328] width 46 height 29
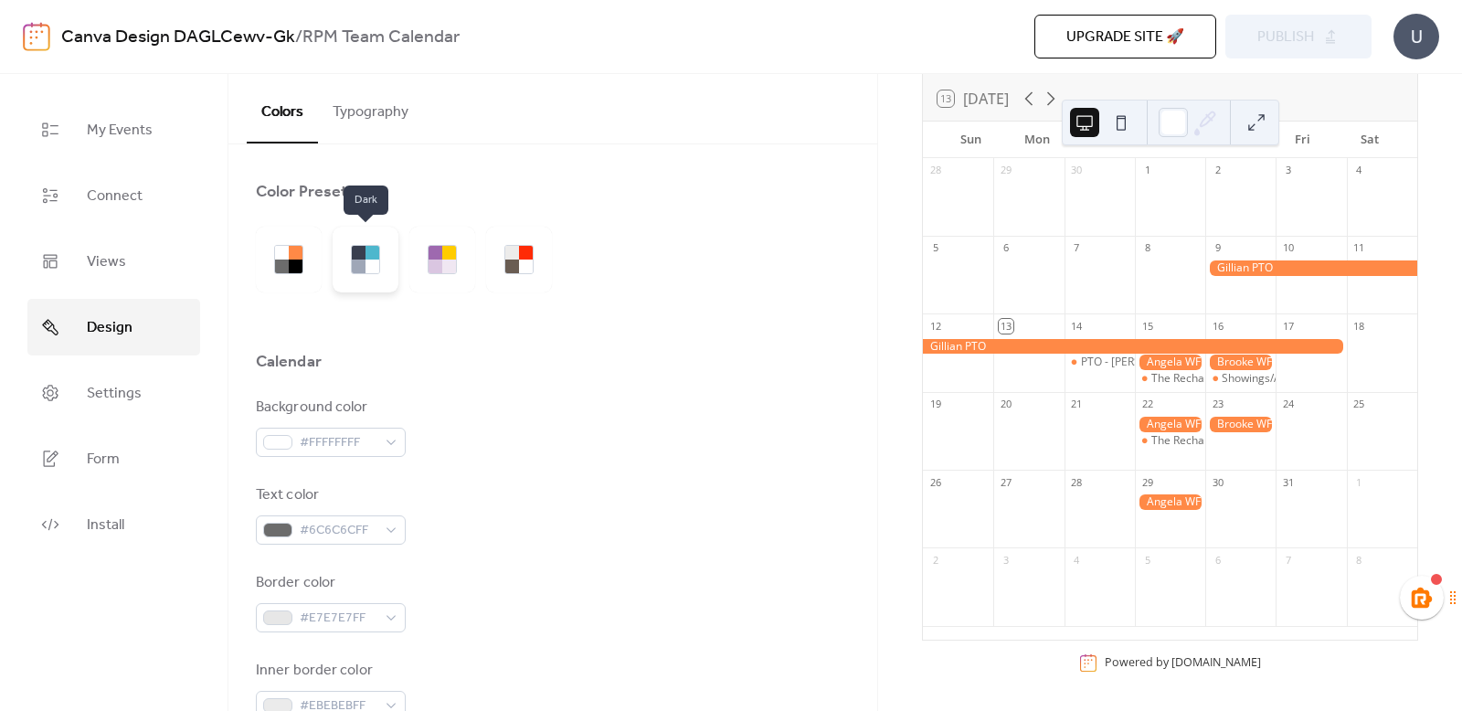
click at [378, 262] on div at bounding box center [373, 267] width 14 height 14
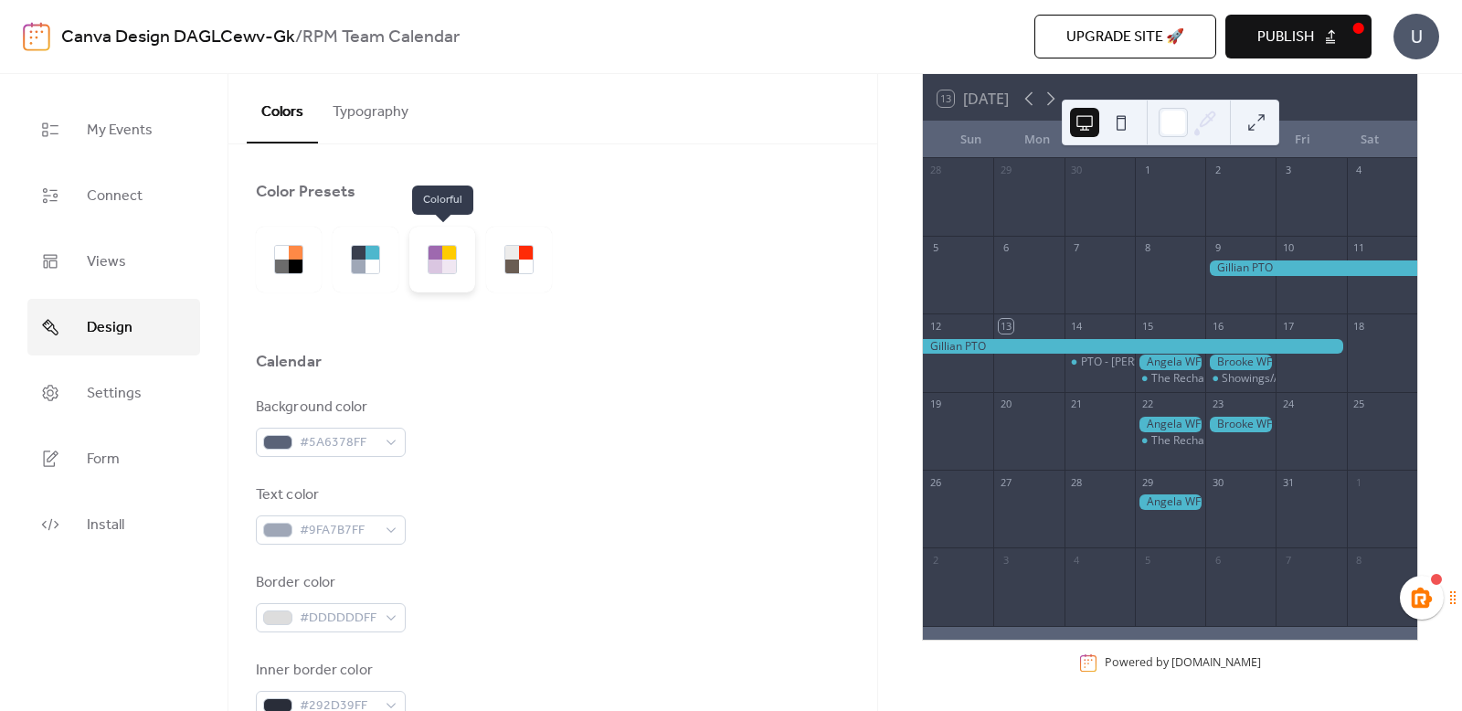
click at [450, 268] on div at bounding box center [449, 267] width 14 height 14
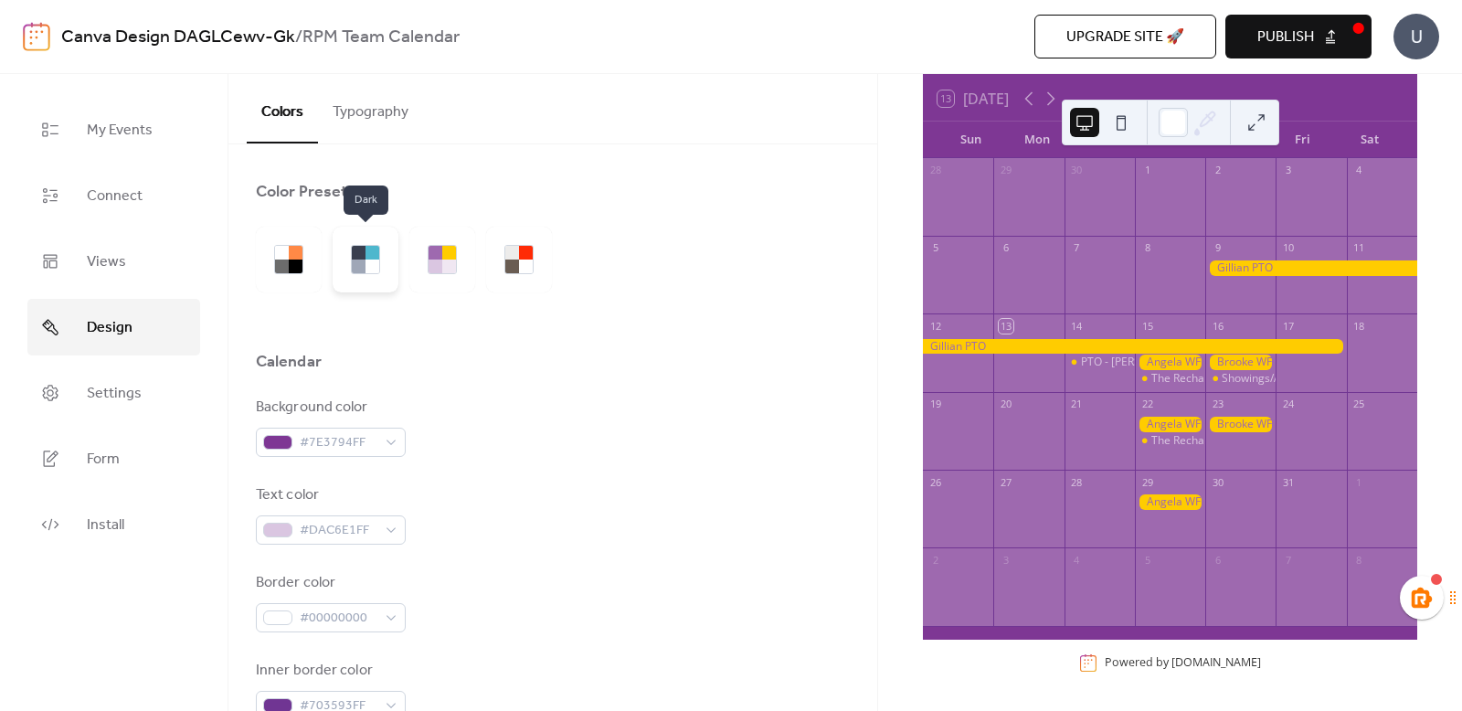
click at [380, 260] on div at bounding box center [366, 260] width 66 height 66
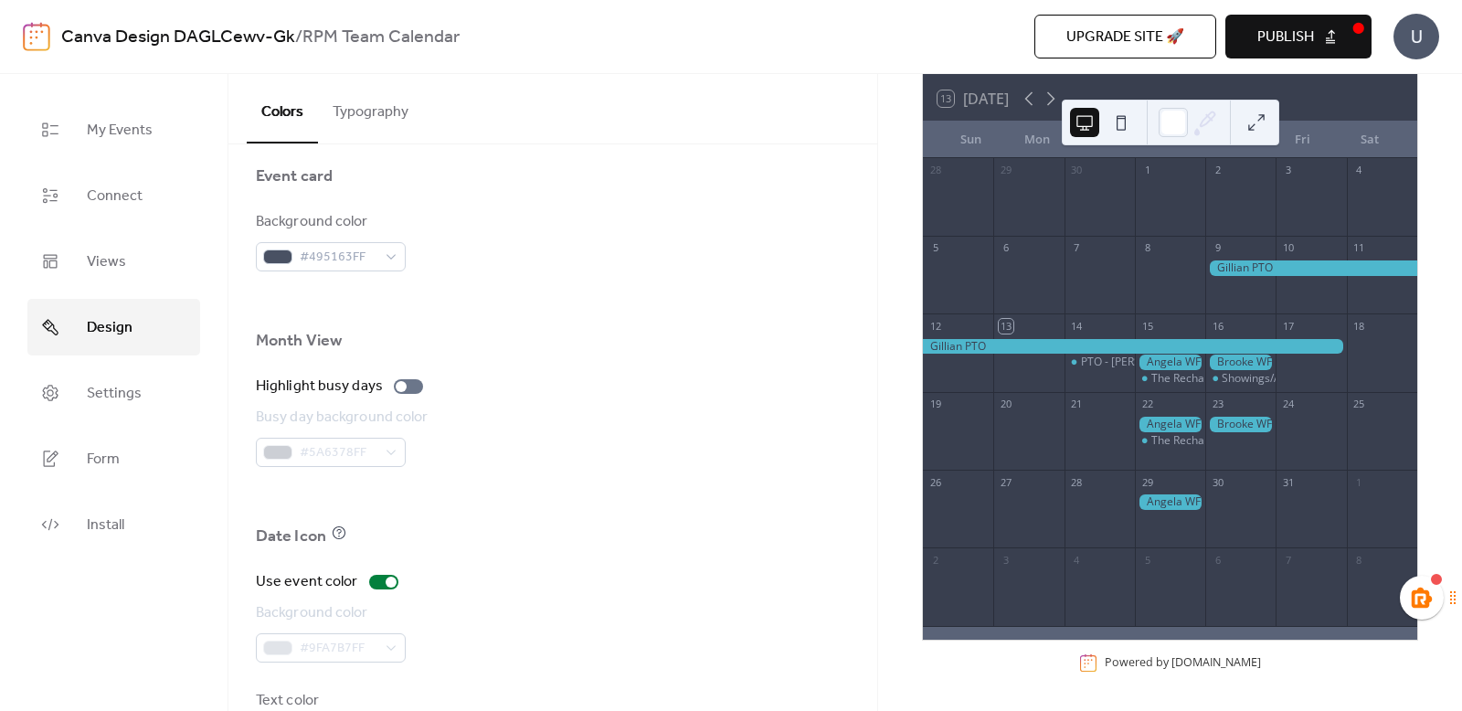
scroll to position [1205, 0]
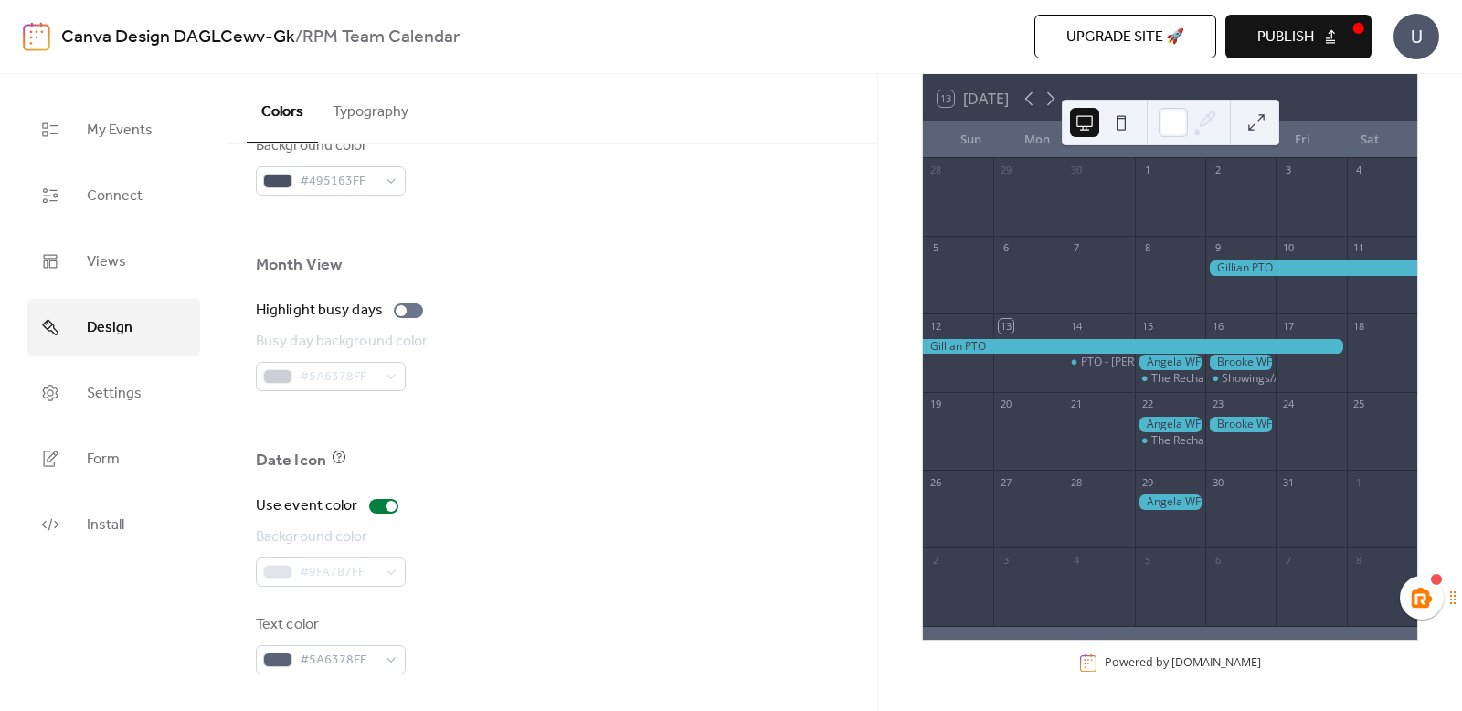
click at [1335, 31] on button "Publish" at bounding box center [1299, 37] width 146 height 44
click at [1096, 37] on span "Upgrade site 🚀" at bounding box center [1126, 38] width 118 height 22
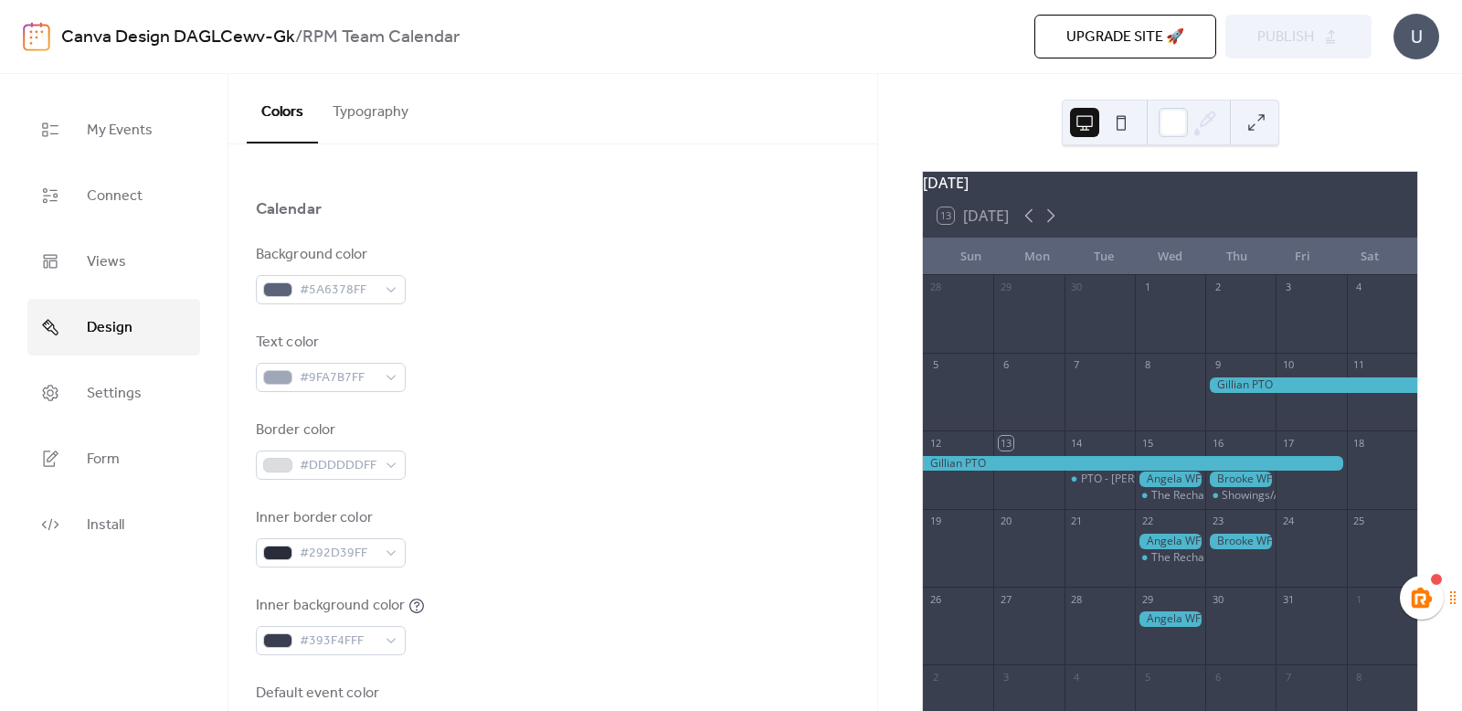
scroll to position [156, 0]
click at [101, 453] on span "Form" at bounding box center [103, 459] width 33 height 29
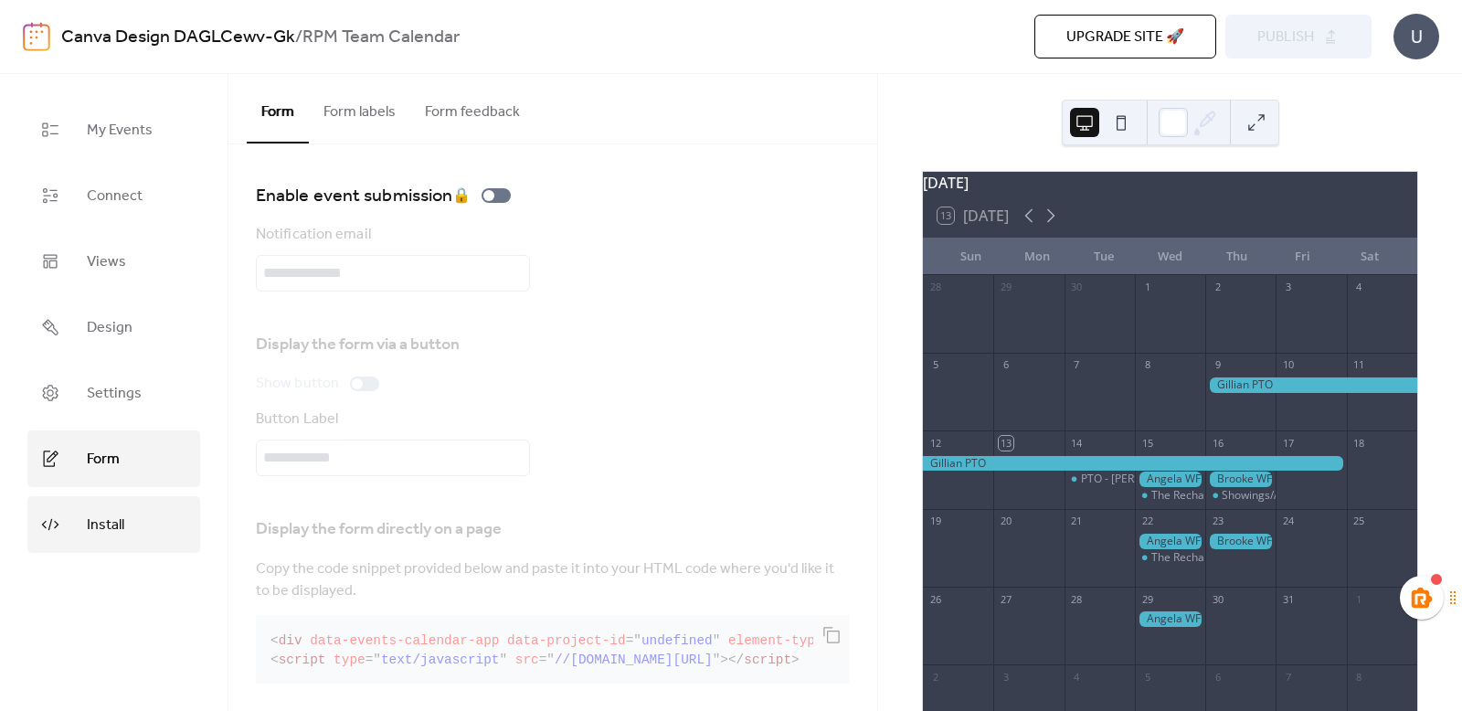
click at [112, 519] on span "Install" at bounding box center [105, 525] width 37 height 29
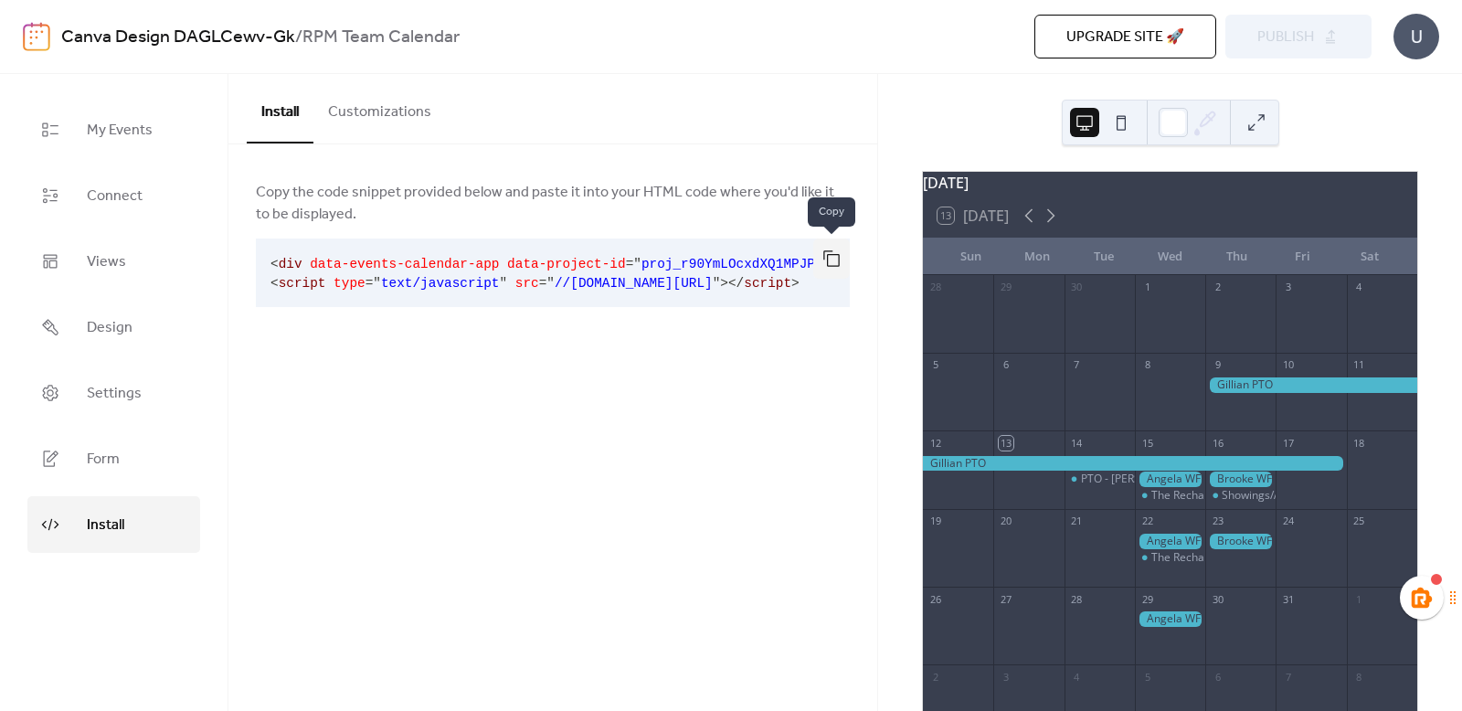
click at [839, 250] on button "button" at bounding box center [831, 259] width 37 height 40
